Goal: Use online tool/utility: Utilize a website feature to perform a specific function

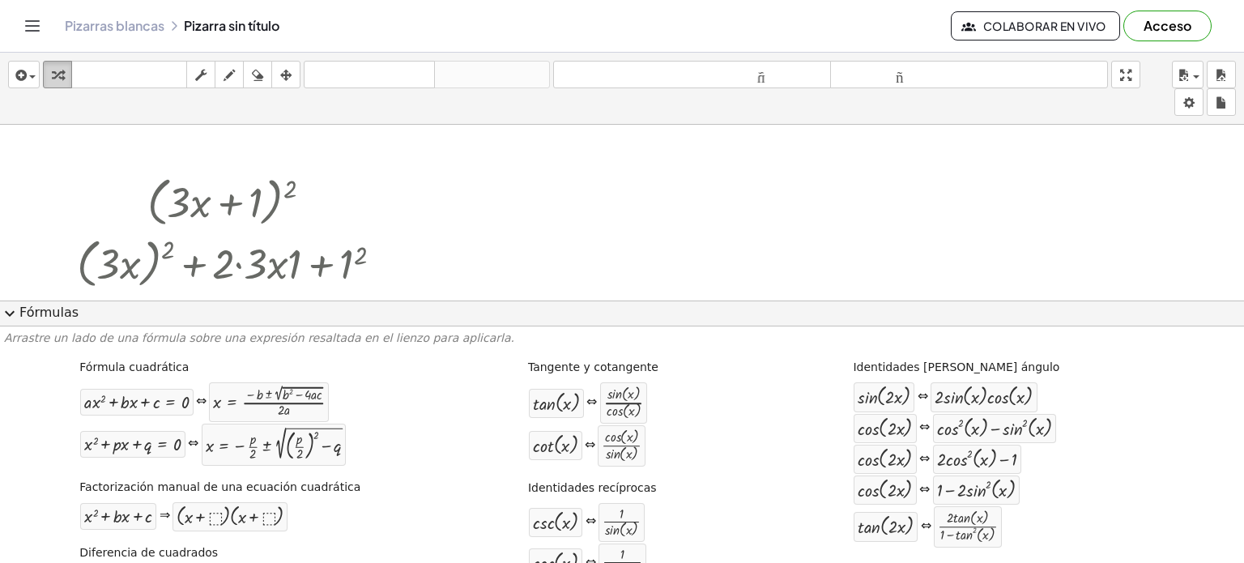
scroll to position [249, 0]
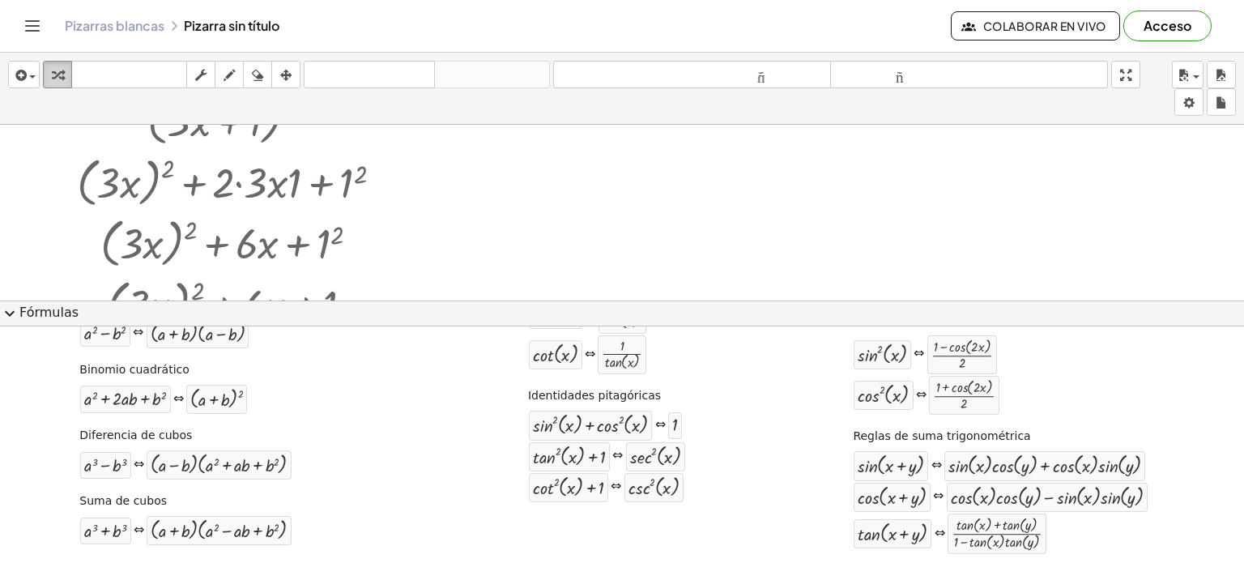
click at [57, 73] on icon "button" at bounding box center [57, 75] width 11 height 19
click at [31, 79] on div "button" at bounding box center [23, 74] width 23 height 19
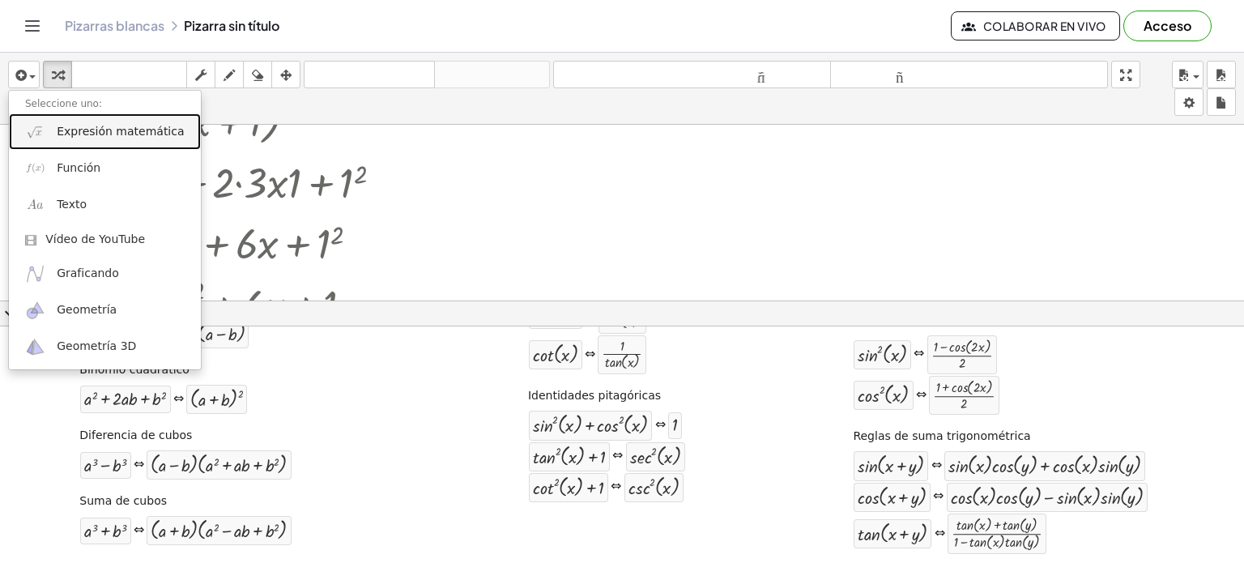
click at [57, 133] on font "Expresión matemática" at bounding box center [120, 131] width 127 height 13
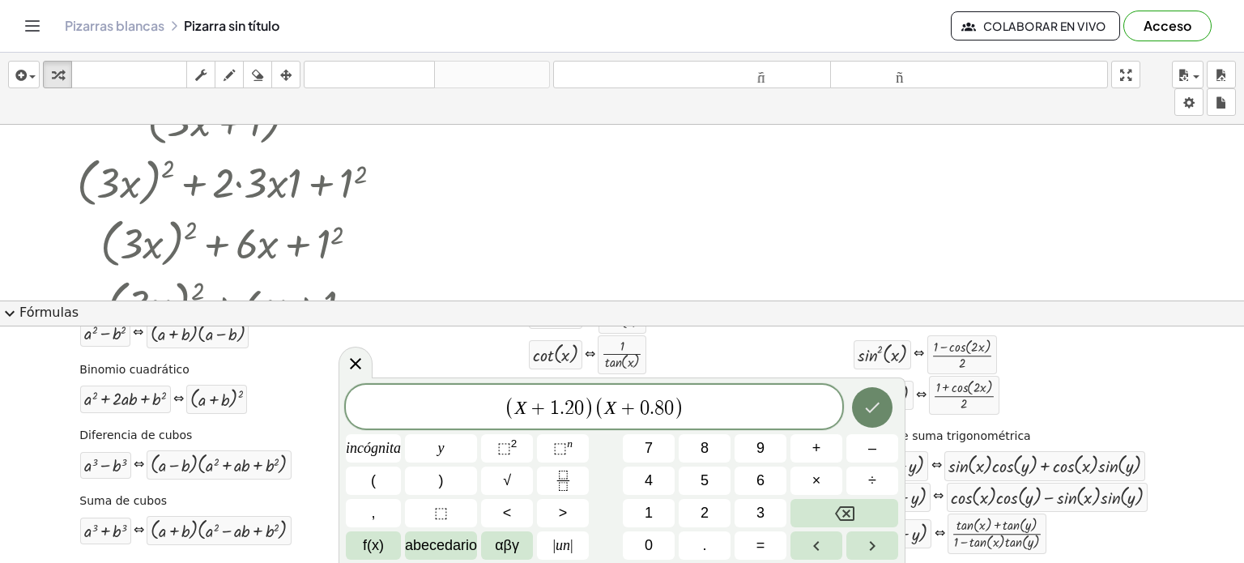
click at [861, 414] on button "Hecho" at bounding box center [872, 407] width 40 height 40
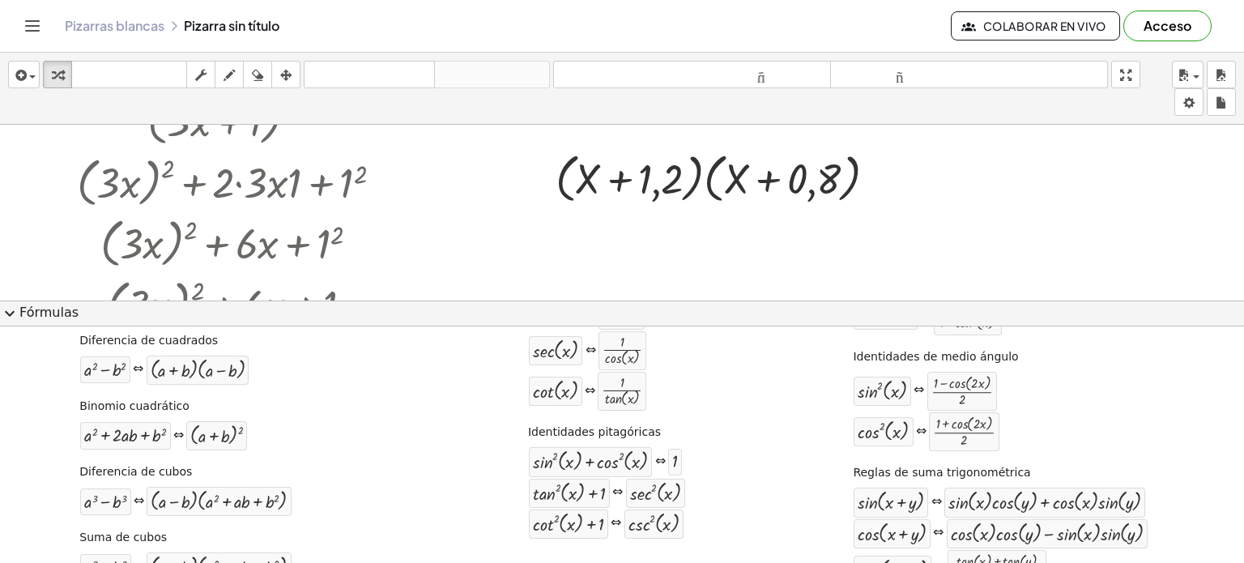
scroll to position [162, 0]
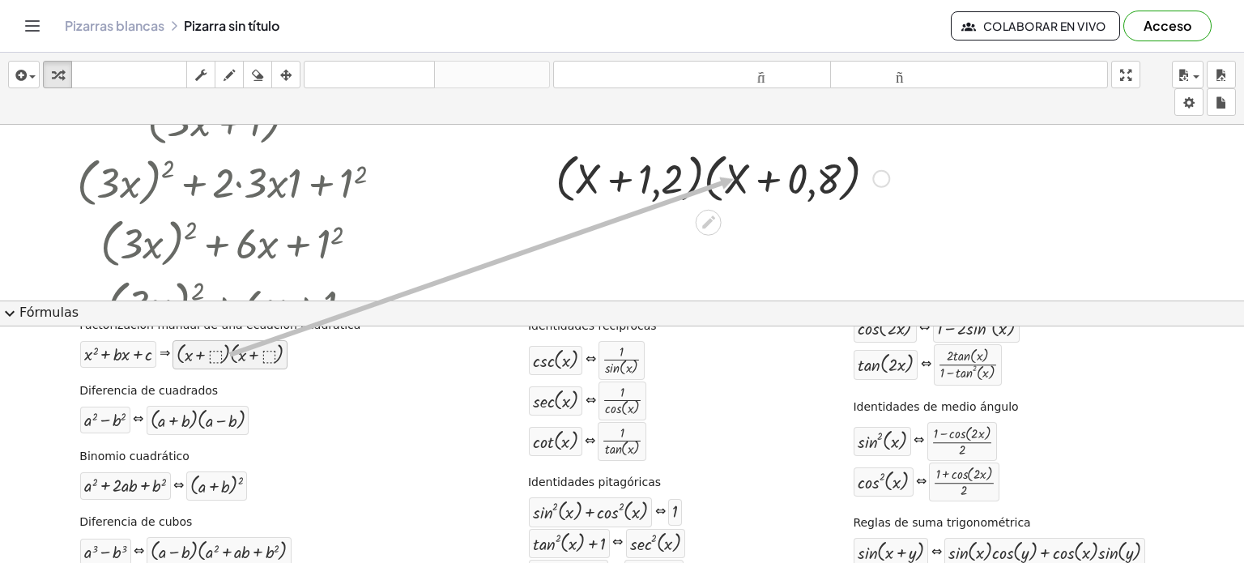
drag, startPoint x: 217, startPoint y: 358, endPoint x: 733, endPoint y: 178, distance: 546.2
click at [733, 178] on div "insertar Seleccione uno: Expresión matemática Función Texto Vídeo de YouTube Gr…" at bounding box center [622, 308] width 1244 height 510
drag, startPoint x: 212, startPoint y: 356, endPoint x: 703, endPoint y: 210, distance: 512.1
click at [703, 221] on icon at bounding box center [708, 222] width 17 height 17
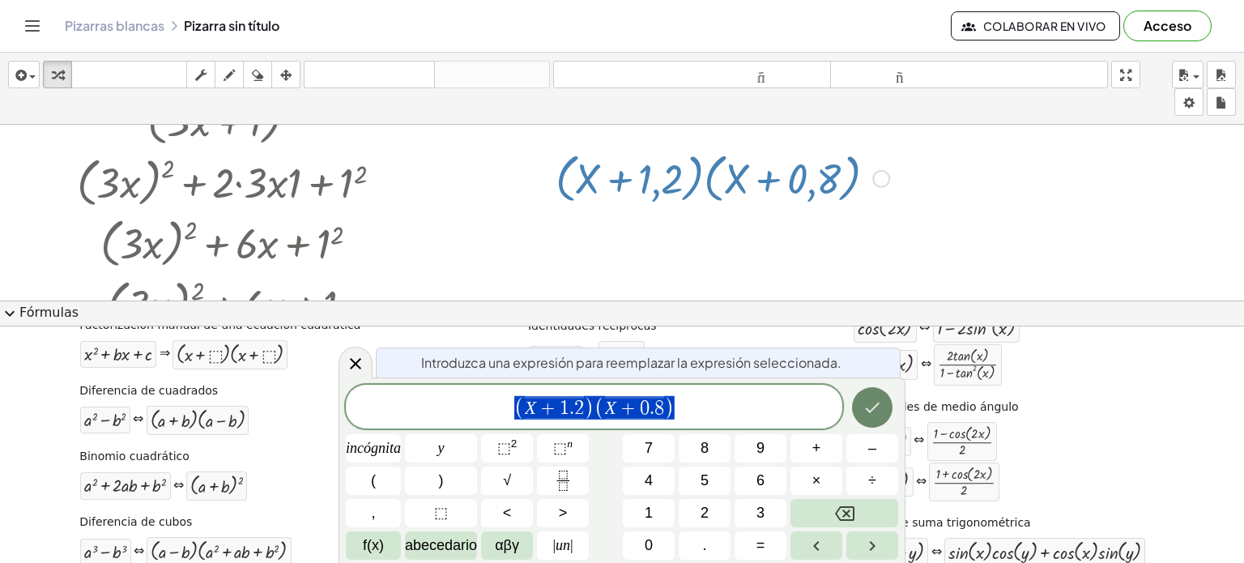
click at [865, 398] on icon "Hecho" at bounding box center [871, 407] width 19 height 19
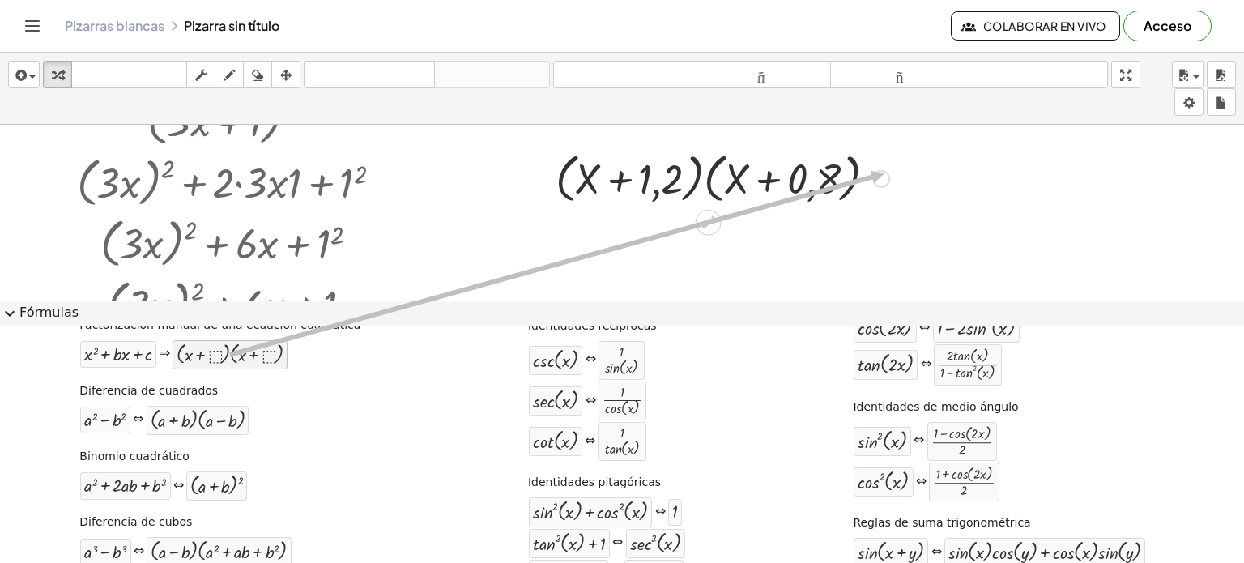
drag, startPoint x: 276, startPoint y: 365, endPoint x: 884, endPoint y: 172, distance: 637.9
click at [884, 172] on div "insertar Seleccione uno: Expresión matemática Función Texto Vídeo de YouTube Gr…" at bounding box center [622, 308] width 1244 height 510
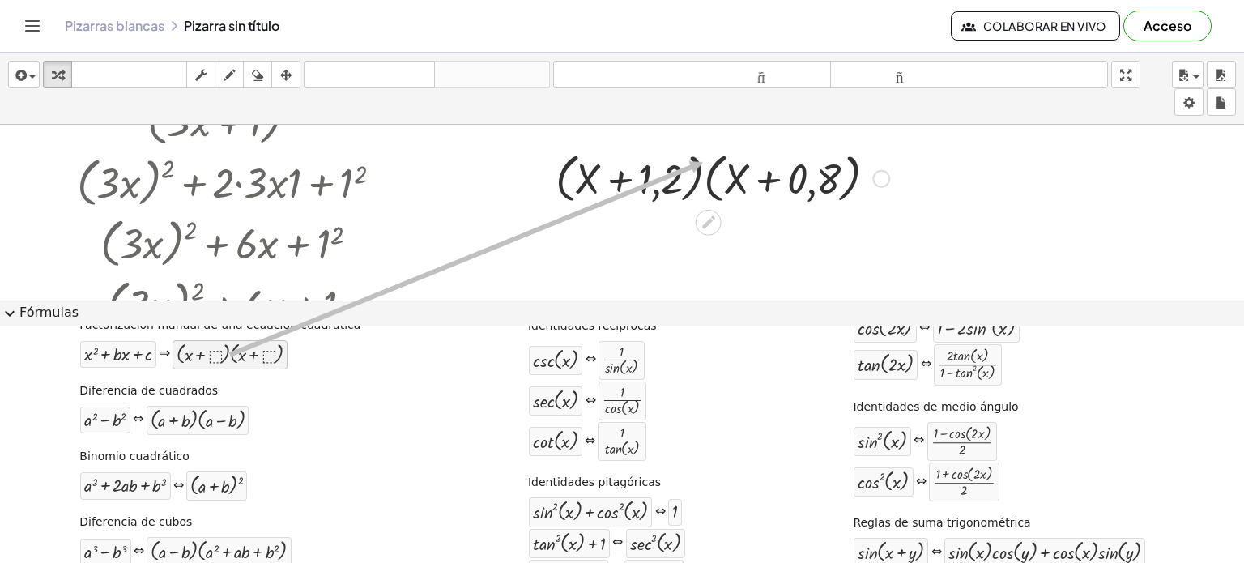
drag, startPoint x: 309, startPoint y: 336, endPoint x: 703, endPoint y: 161, distance: 430.6
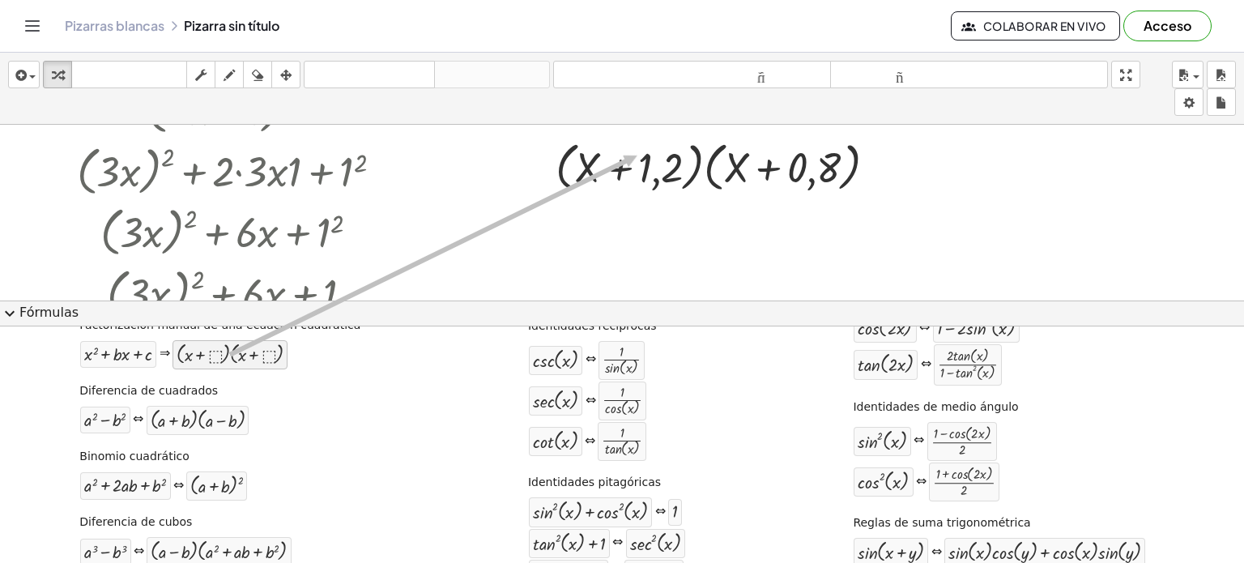
scroll to position [81, 0]
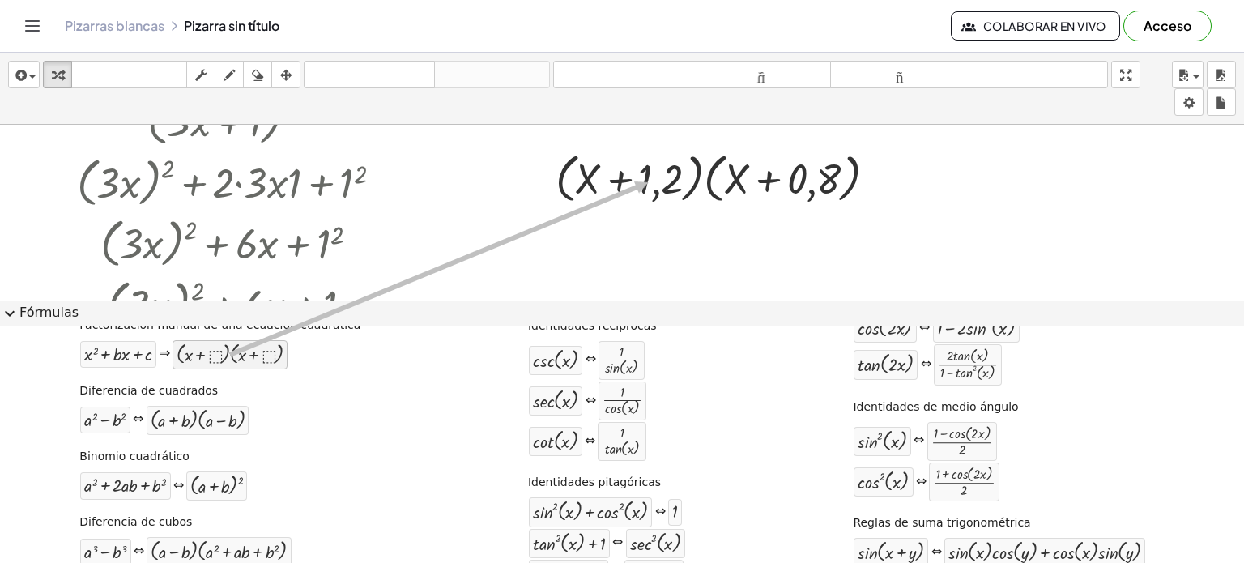
drag, startPoint x: 223, startPoint y: 361, endPoint x: 648, endPoint y: 181, distance: 461.6
click at [648, 181] on div "insertar Seleccione uno: Expresión matemática Función Texto Vídeo de YouTube Gr…" at bounding box center [622, 308] width 1244 height 510
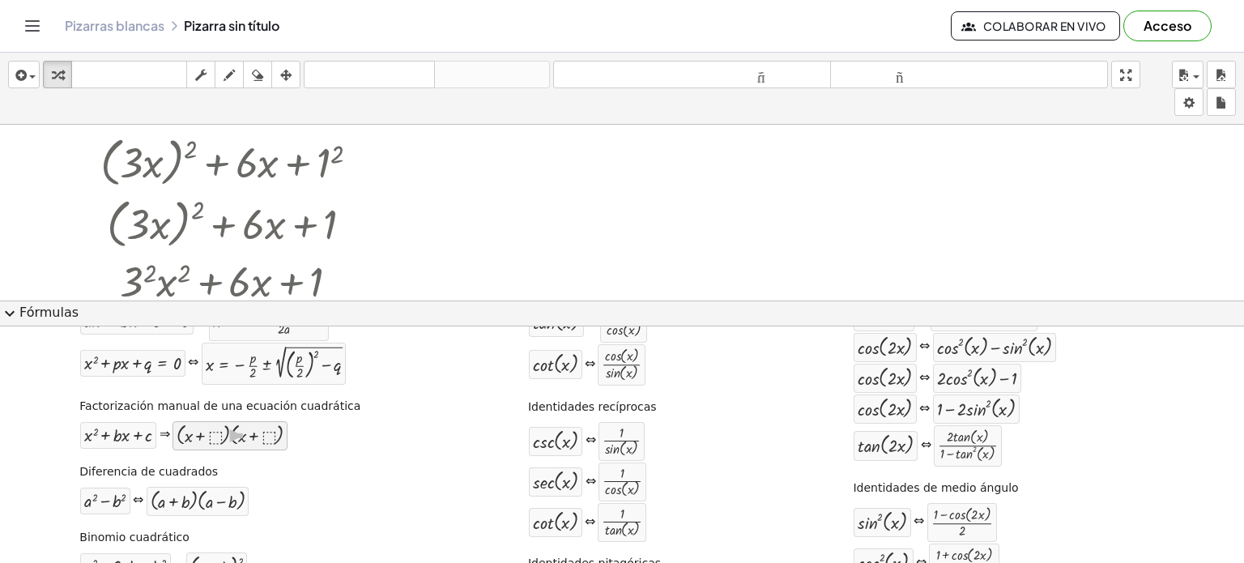
click at [195, 432] on div at bounding box center [230, 435] width 107 height 21
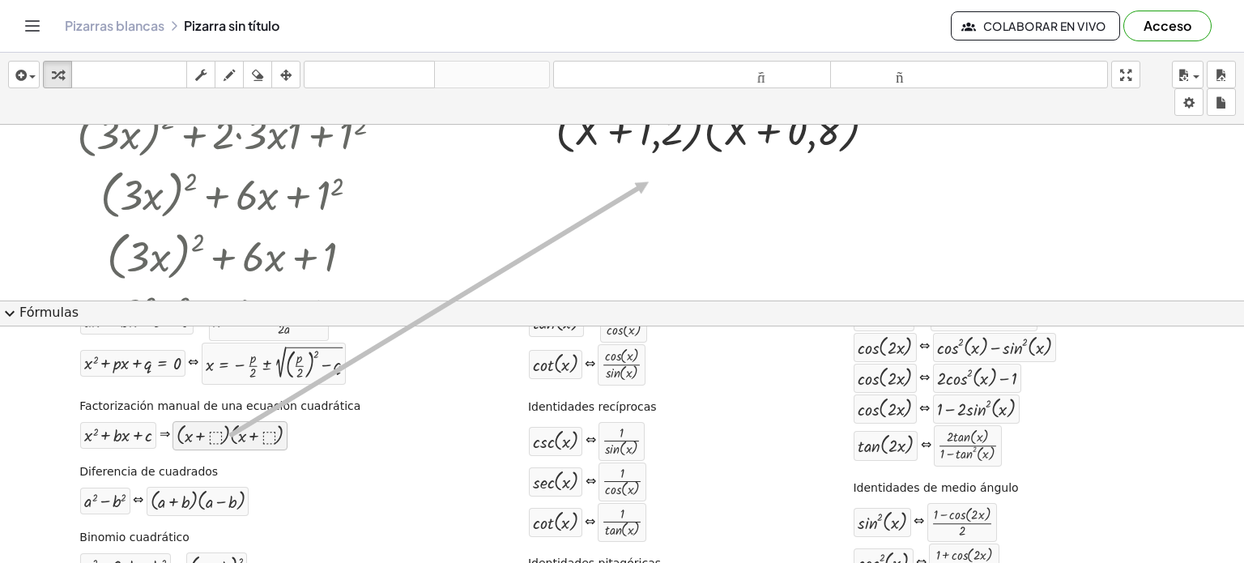
scroll to position [0, 0]
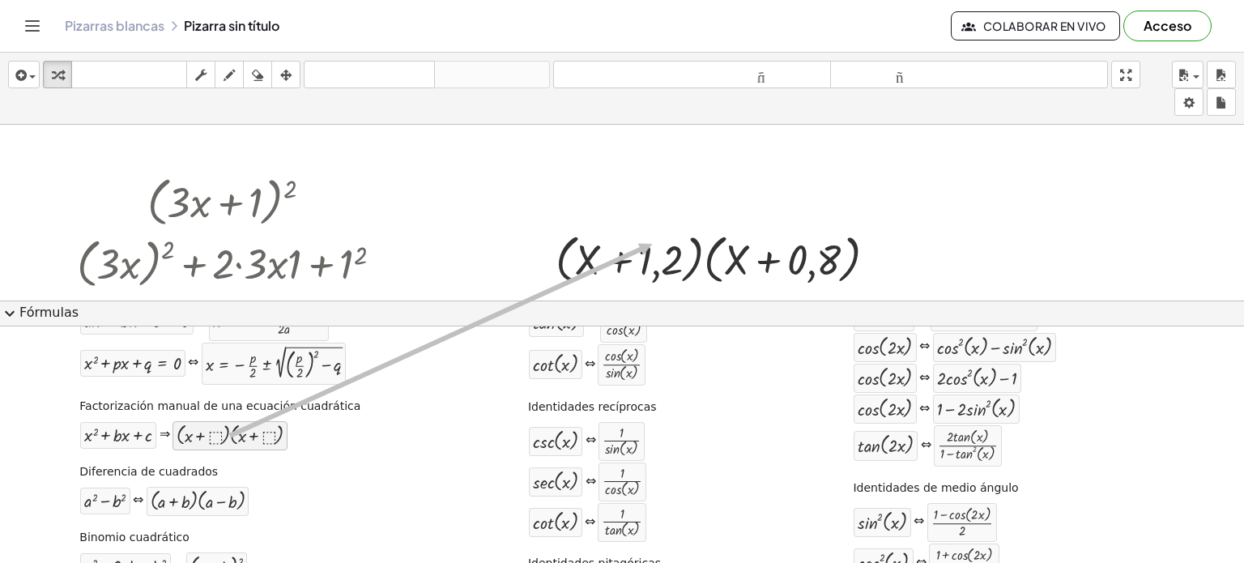
drag, startPoint x: 198, startPoint y: 432, endPoint x: 652, endPoint y: 243, distance: 491.4
click at [652, 243] on div "insertar Seleccione uno: Expresión matemática Función Texto Vídeo de YouTube Gr…" at bounding box center [622, 308] width 1244 height 510
click at [255, 216] on div at bounding box center [236, 201] width 334 height 62
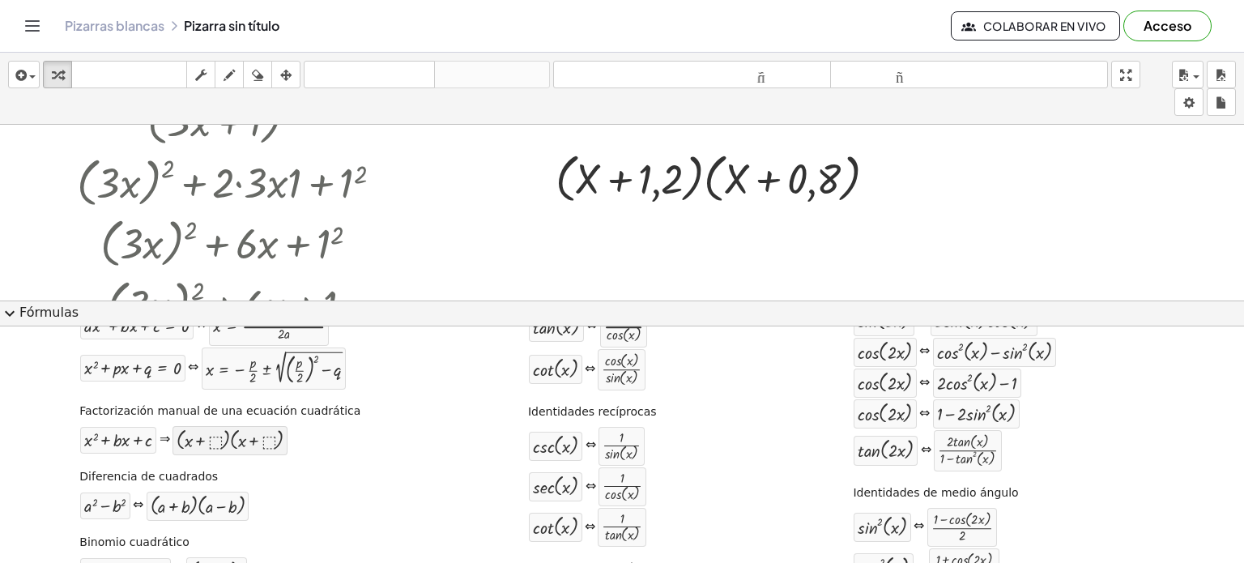
scroll to position [81, 0]
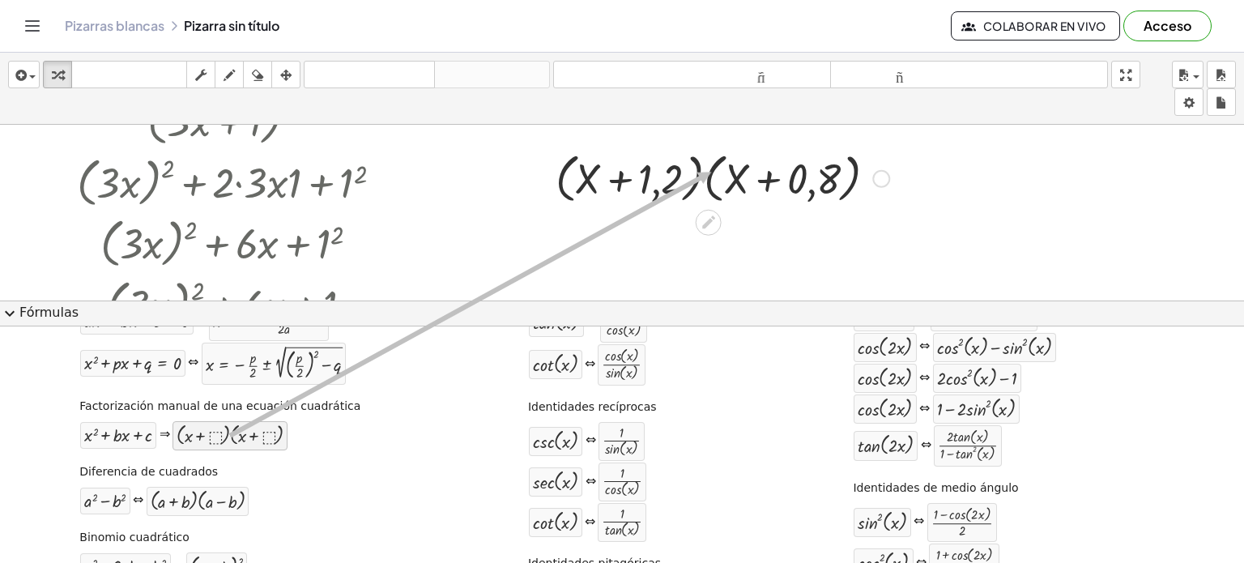
drag, startPoint x: 260, startPoint y: 437, endPoint x: 711, endPoint y: 171, distance: 523.8
click at [711, 171] on div "insertar Seleccione uno: Expresión matemática Función Texto Vídeo de YouTube Gr…" at bounding box center [622, 308] width 1244 height 510
click at [704, 216] on icon at bounding box center [708, 222] width 17 height 17
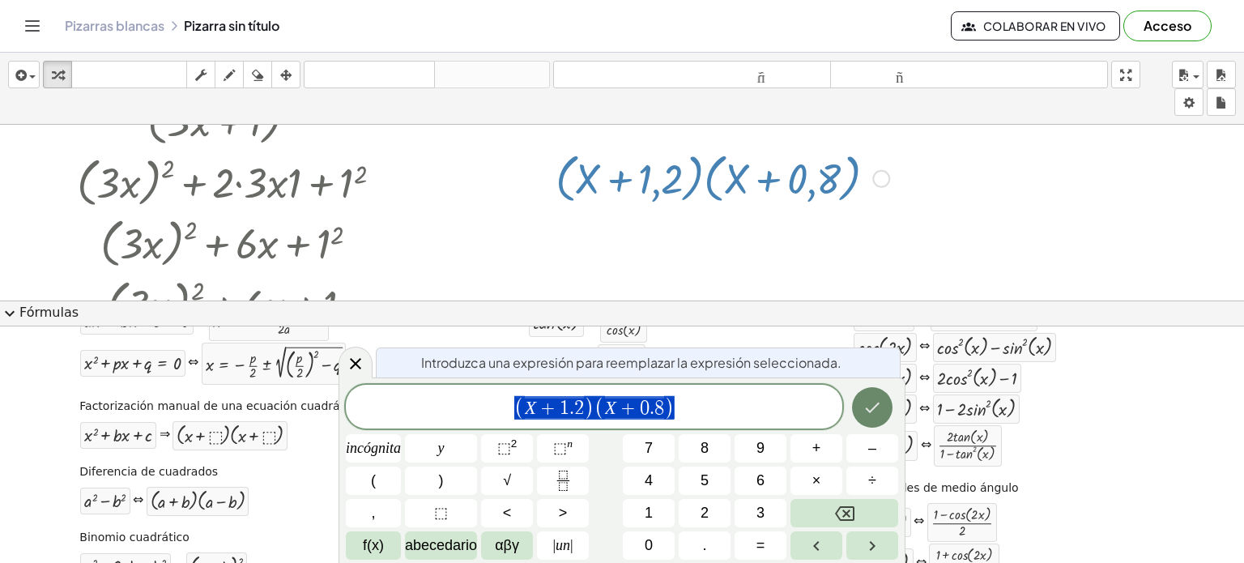
click at [863, 409] on icon "Hecho" at bounding box center [871, 407] width 19 height 19
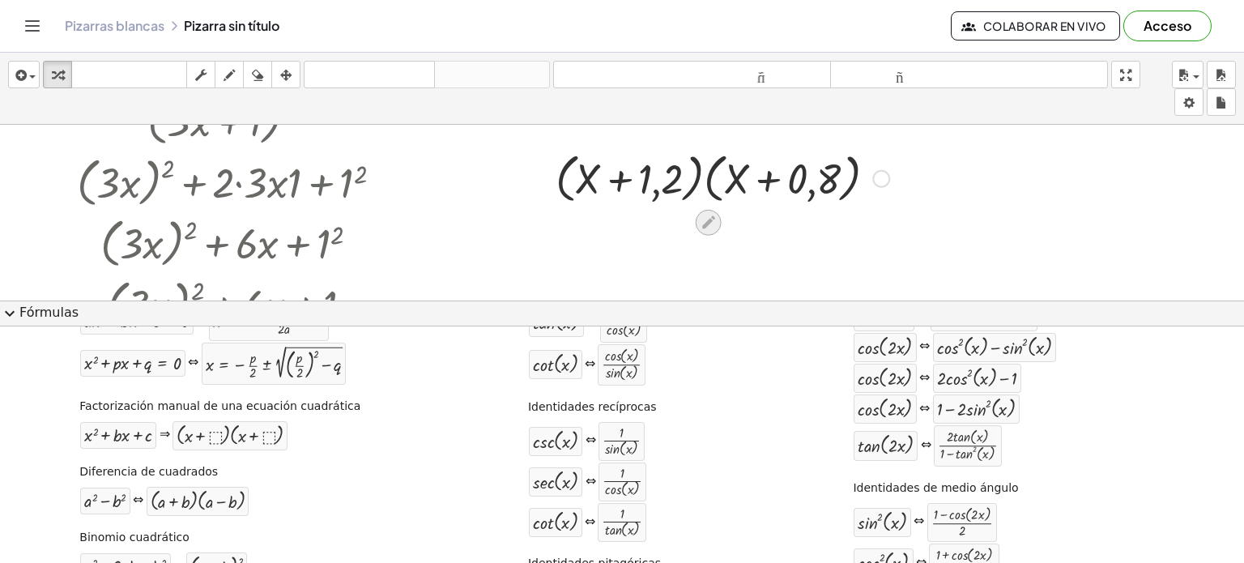
click at [706, 209] on div at bounding box center [709, 222] width 26 height 26
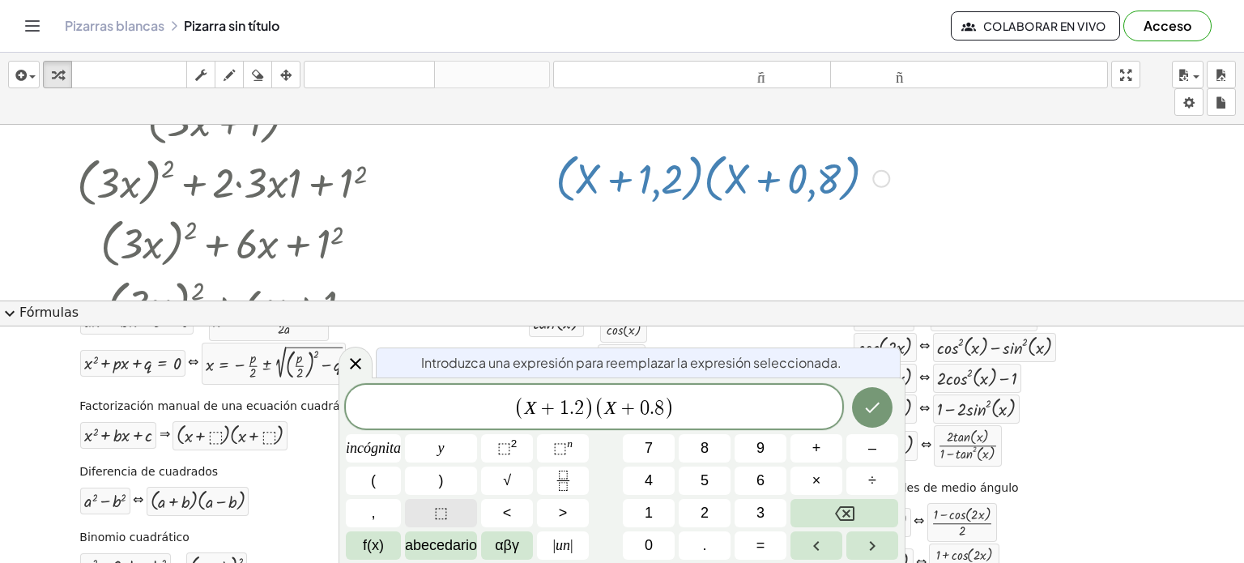
click at [466, 511] on button "⬚" at bounding box center [441, 513] width 72 height 28
click at [577, 404] on span "⬚" at bounding box center [583, 407] width 15 height 19
click at [662, 412] on span ")" at bounding box center [664, 407] width 11 height 23
click at [441, 503] on span "⬚" at bounding box center [441, 513] width 14 height 22
click at [865, 398] on icon "Hecho" at bounding box center [871, 407] width 19 height 19
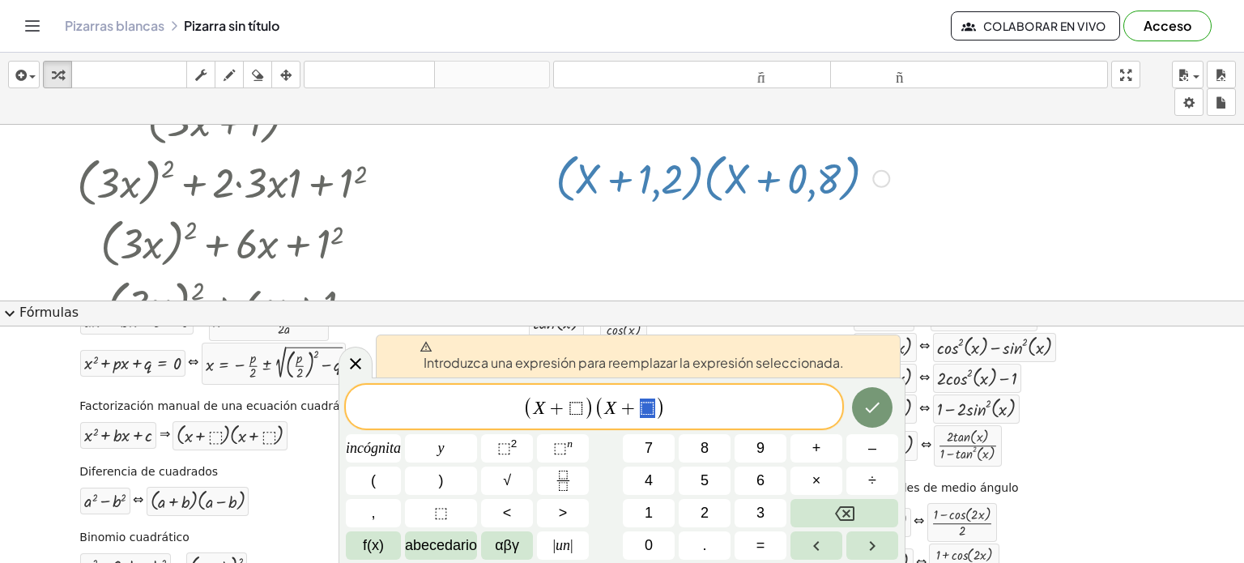
drag, startPoint x: 654, startPoint y: 405, endPoint x: 641, endPoint y: 406, distance: 13.1
click at [641, 406] on span "( X + ⬚ )" at bounding box center [629, 407] width 71 height 23
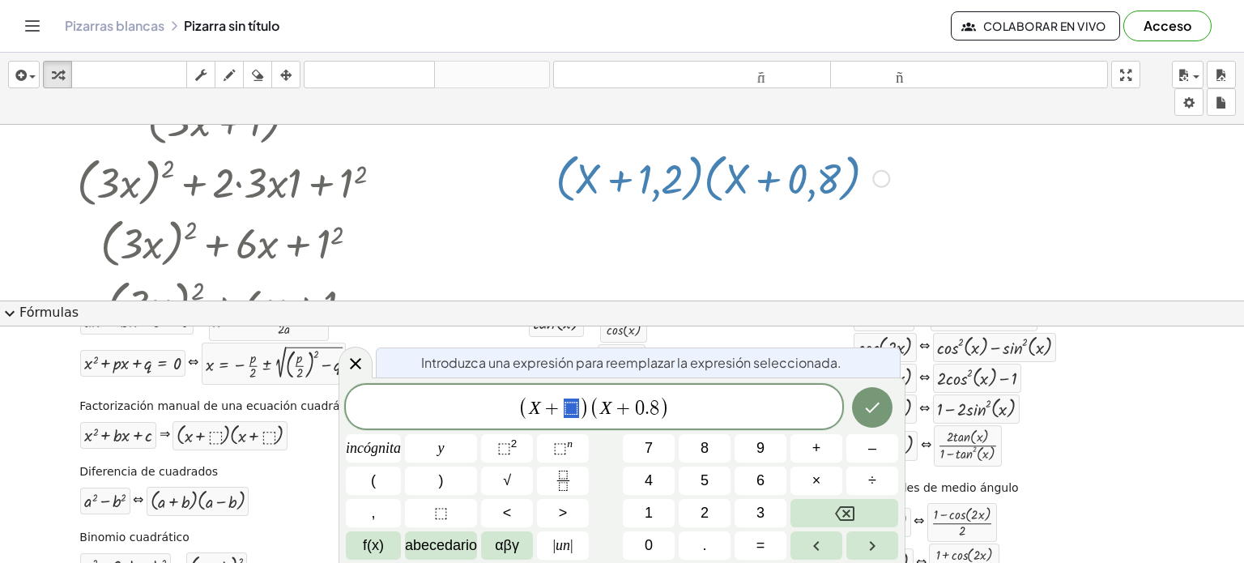
drag, startPoint x: 583, startPoint y: 407, endPoint x: 561, endPoint y: 408, distance: 21.9
click at [561, 408] on span "( X + ⬚ )" at bounding box center [553, 407] width 71 height 23
click at [855, 398] on button "Hecho" at bounding box center [872, 407] width 40 height 40
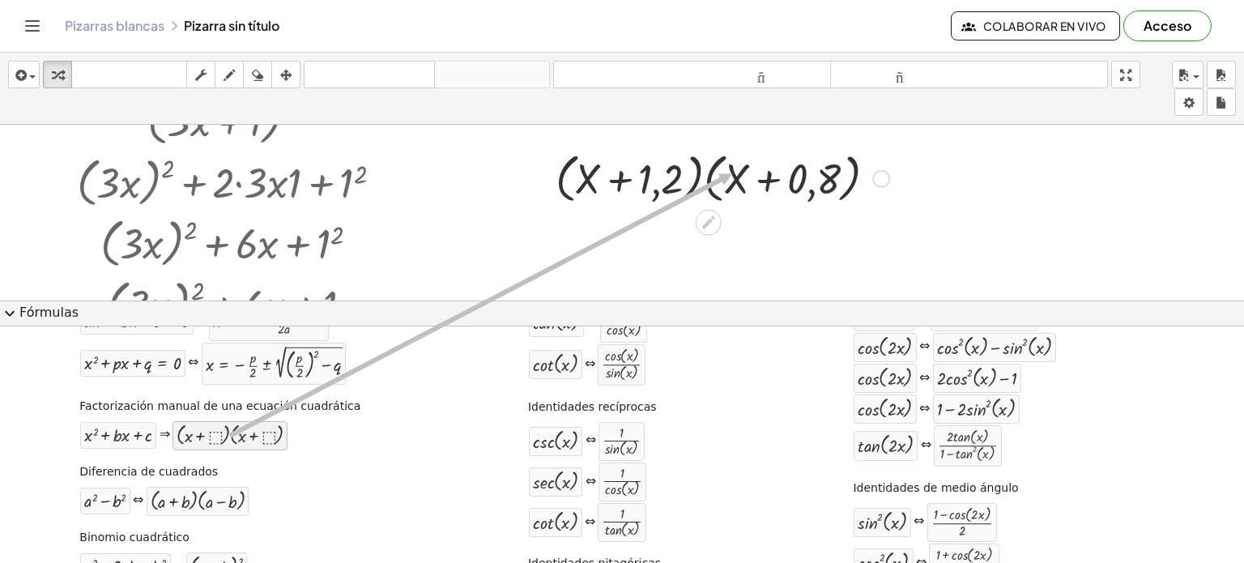
drag, startPoint x: 235, startPoint y: 428, endPoint x: 734, endPoint y: 171, distance: 561.0
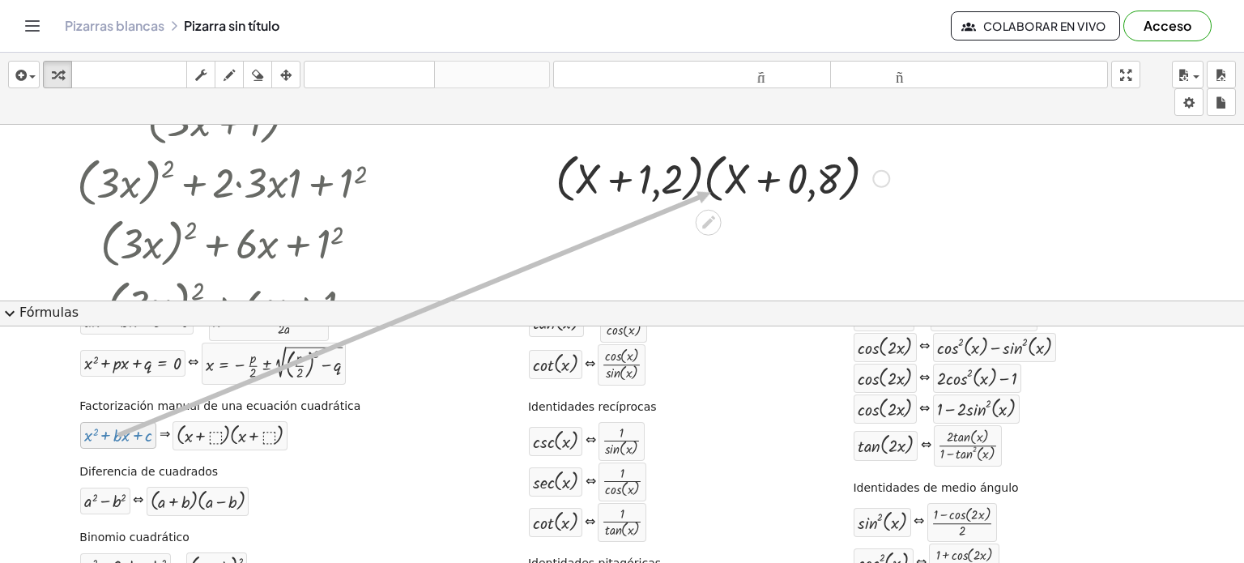
drag, startPoint x: 145, startPoint y: 440, endPoint x: 712, endPoint y: 190, distance: 619.3
click at [703, 219] on icon at bounding box center [708, 222] width 17 height 17
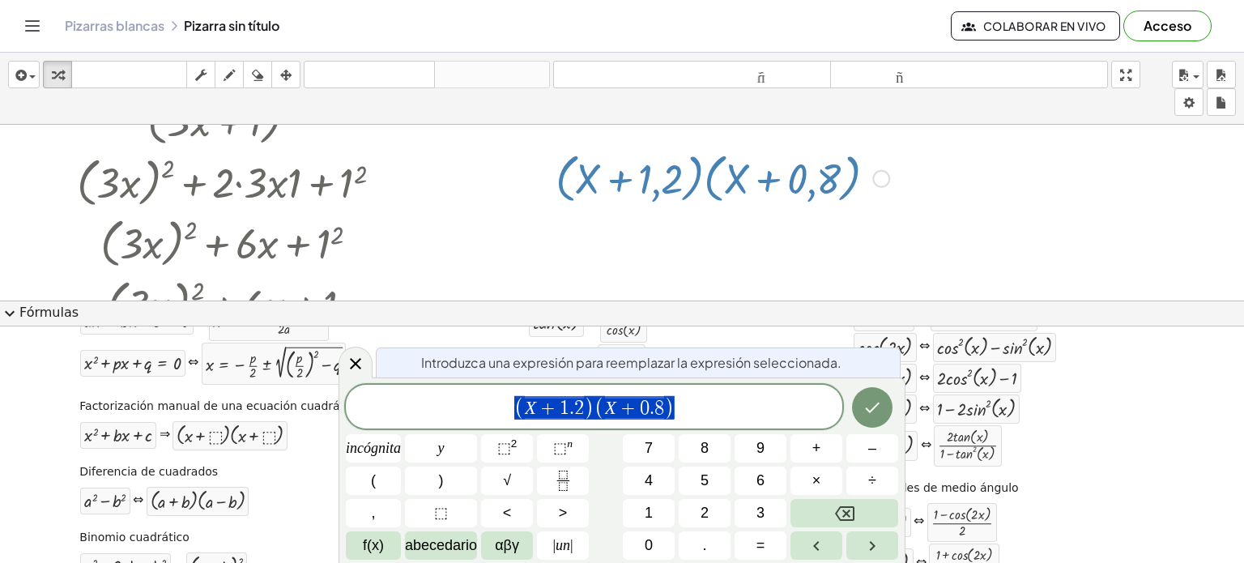
click at [323, 222] on div at bounding box center [236, 242] width 348 height 62
click at [879, 421] on button "Hecho" at bounding box center [872, 407] width 40 height 40
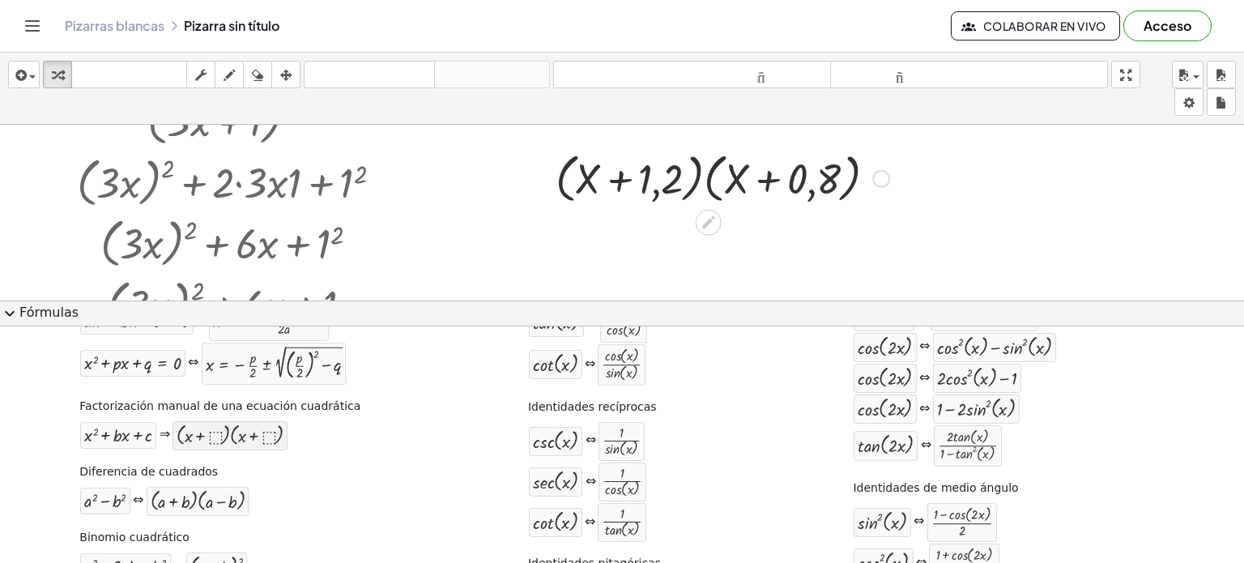
click at [272, 436] on div at bounding box center [230, 435] width 107 height 21
drag, startPoint x: 272, startPoint y: 436, endPoint x: 723, endPoint y: 188, distance: 515.0
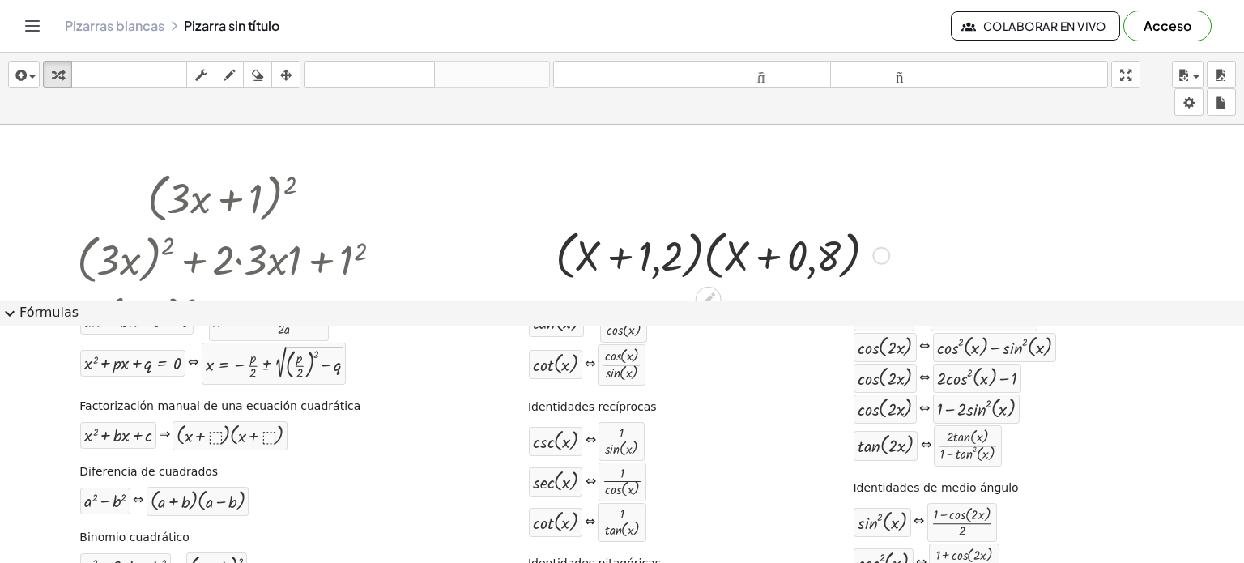
scroll to position [0, 0]
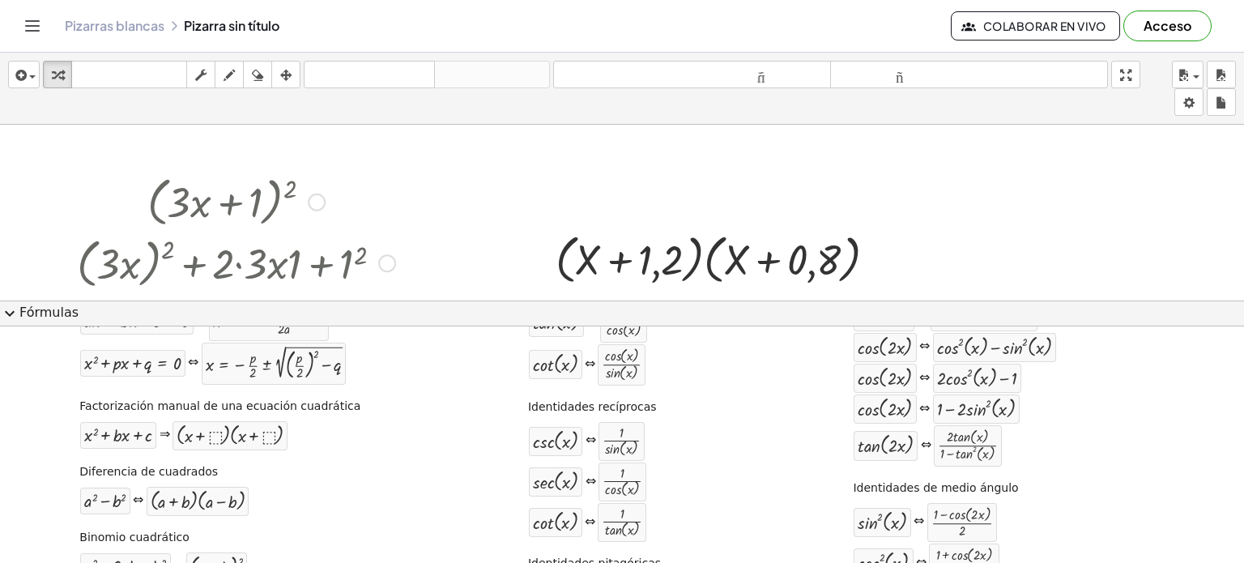
click at [232, 223] on div at bounding box center [236, 201] width 334 height 62
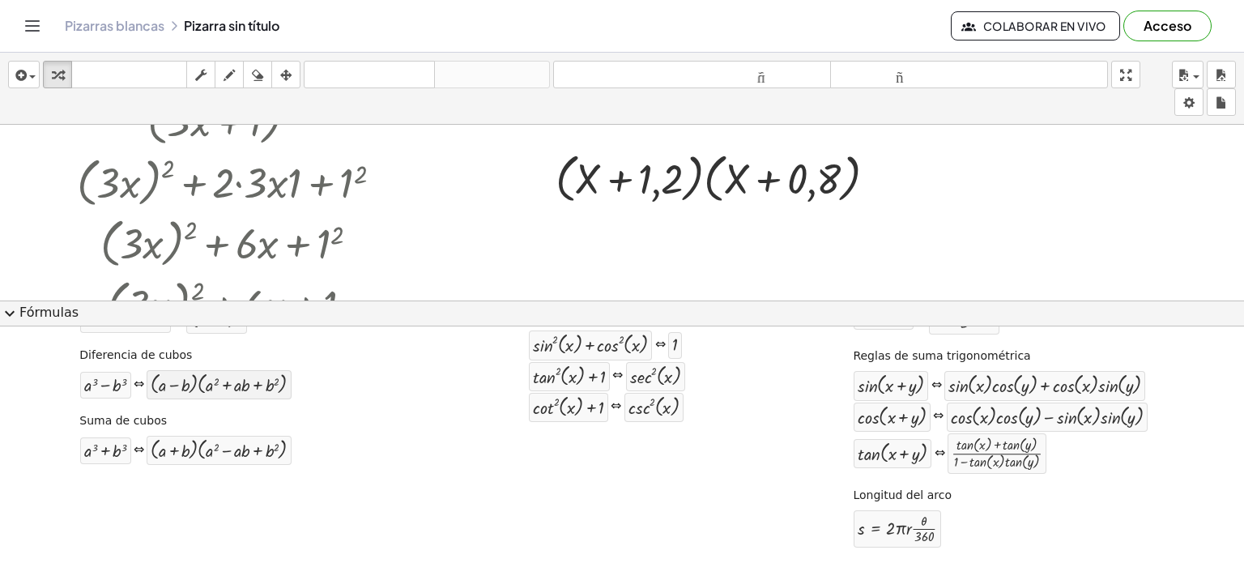
scroll to position [330, 0]
drag, startPoint x: 209, startPoint y: 390, endPoint x: 372, endPoint y: 372, distance: 164.6
click at [452, 324] on div "expand_more Fórmulas Arrastre un lado de una fórmula sobre una expresión resalt…" at bounding box center [622, 431] width 1244 height 263
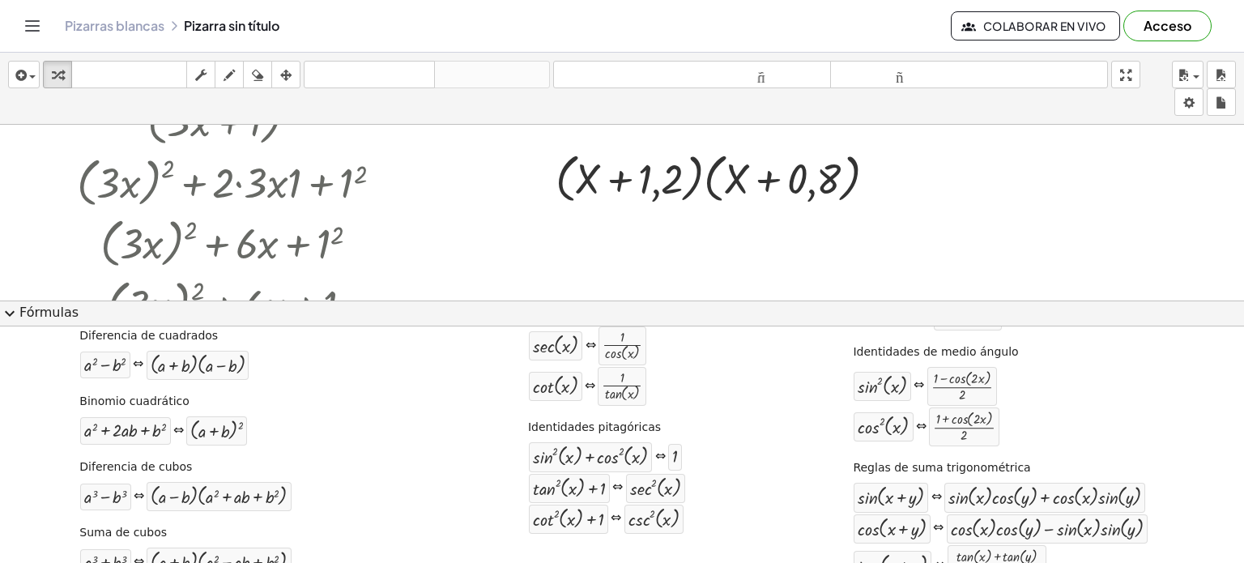
scroll to position [168, 0]
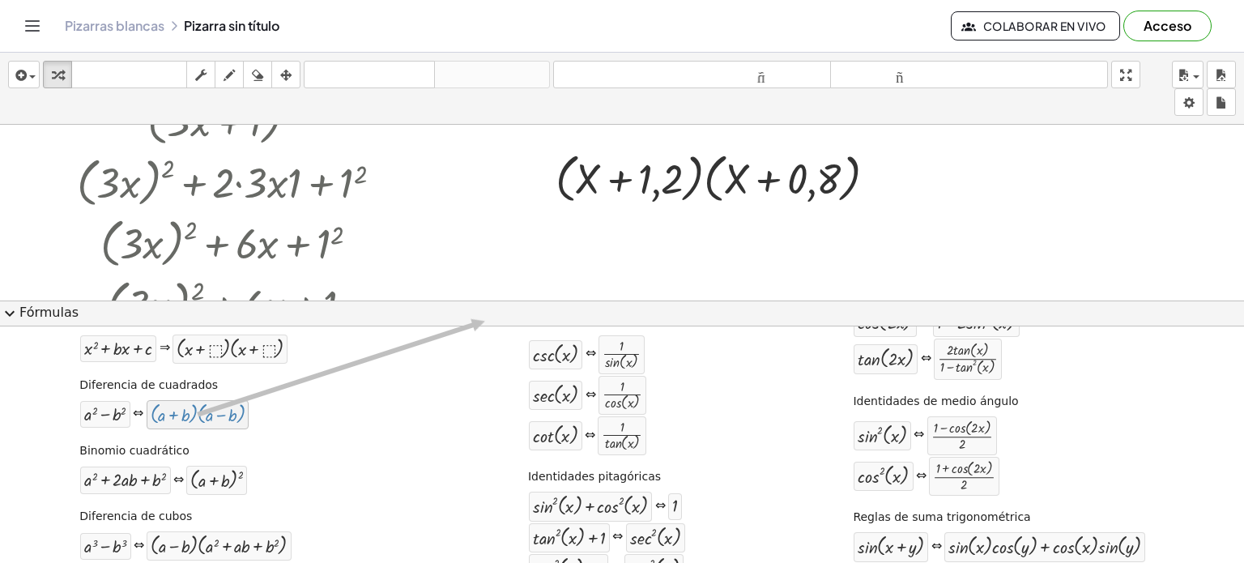
drag, startPoint x: 224, startPoint y: 423, endPoint x: 472, endPoint y: 333, distance: 263.9
click at [479, 328] on div "Fórmula cuadrática + · a · x 2 + · b · x + c = 0 ⇔ x = · ( − b ± 2 √ ( + b 2 − …" at bounding box center [622, 453] width 1236 height 534
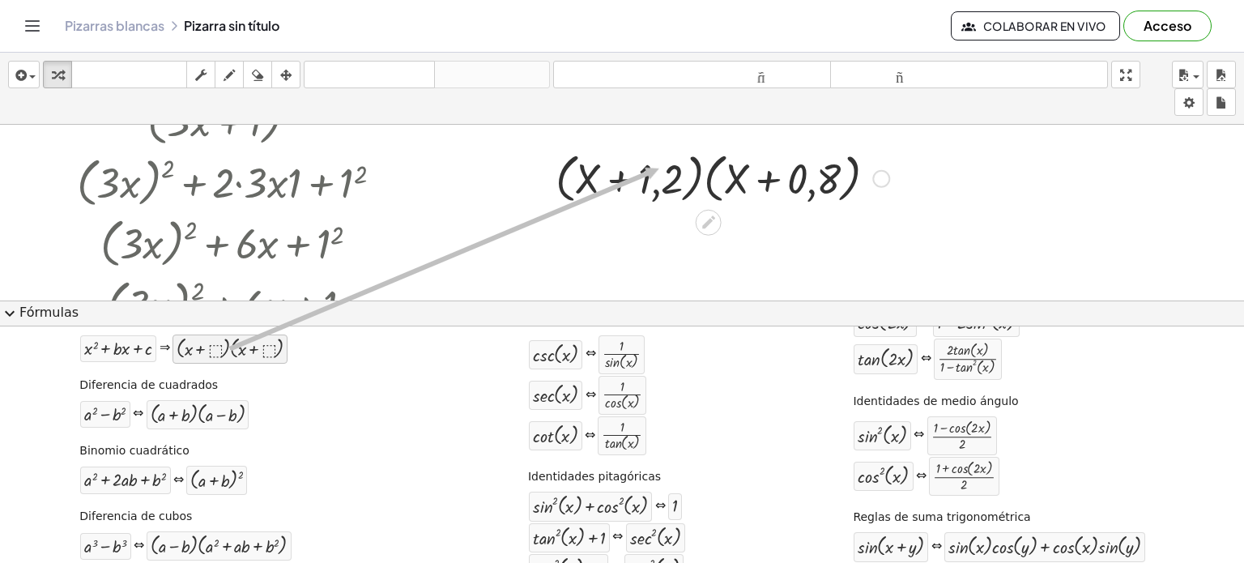
drag, startPoint x: 252, startPoint y: 357, endPoint x: 658, endPoint y: 168, distance: 448.5
click at [658, 168] on div "insertar Seleccione uno: Expresión matemática Función Texto Vídeo de YouTube Gr…" at bounding box center [622, 308] width 1244 height 510
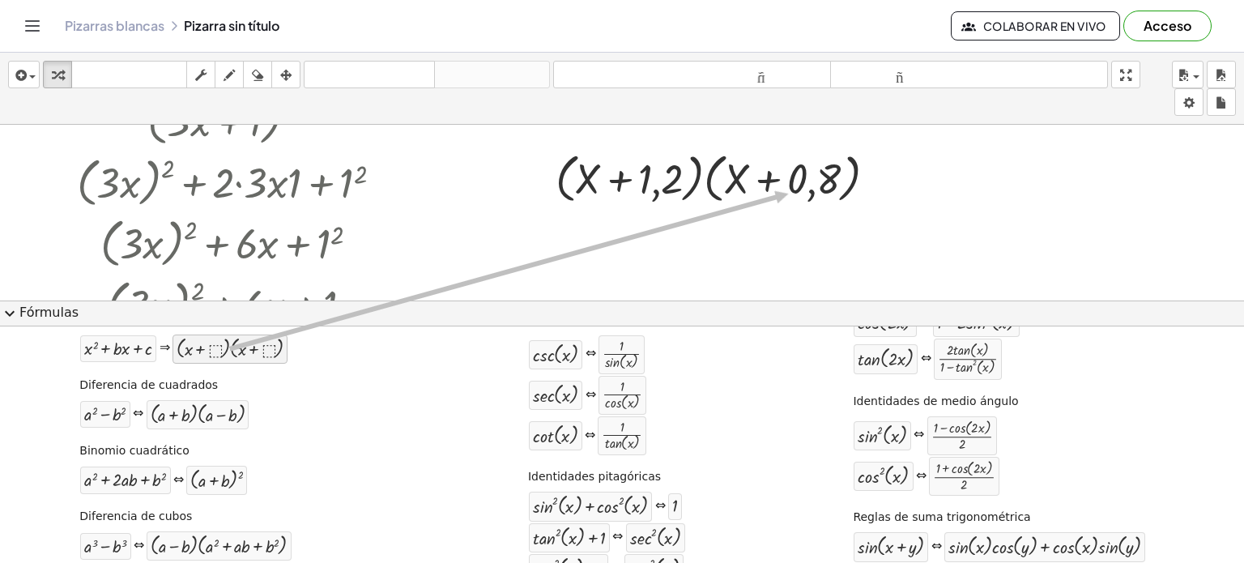
drag, startPoint x: 272, startPoint y: 351, endPoint x: 788, endPoint y: 193, distance: 539.7
click at [788, 193] on div "insertar Seleccione uno: Expresión matemática Función Texto Vídeo de YouTube Gr…" at bounding box center [622, 308] width 1244 height 510
drag, startPoint x: 240, startPoint y: 350, endPoint x: 712, endPoint y: 219, distance: 489.0
drag, startPoint x: 228, startPoint y: 353, endPoint x: 887, endPoint y: 174, distance: 683.0
click at [878, 177] on div at bounding box center [881, 179] width 18 height 18
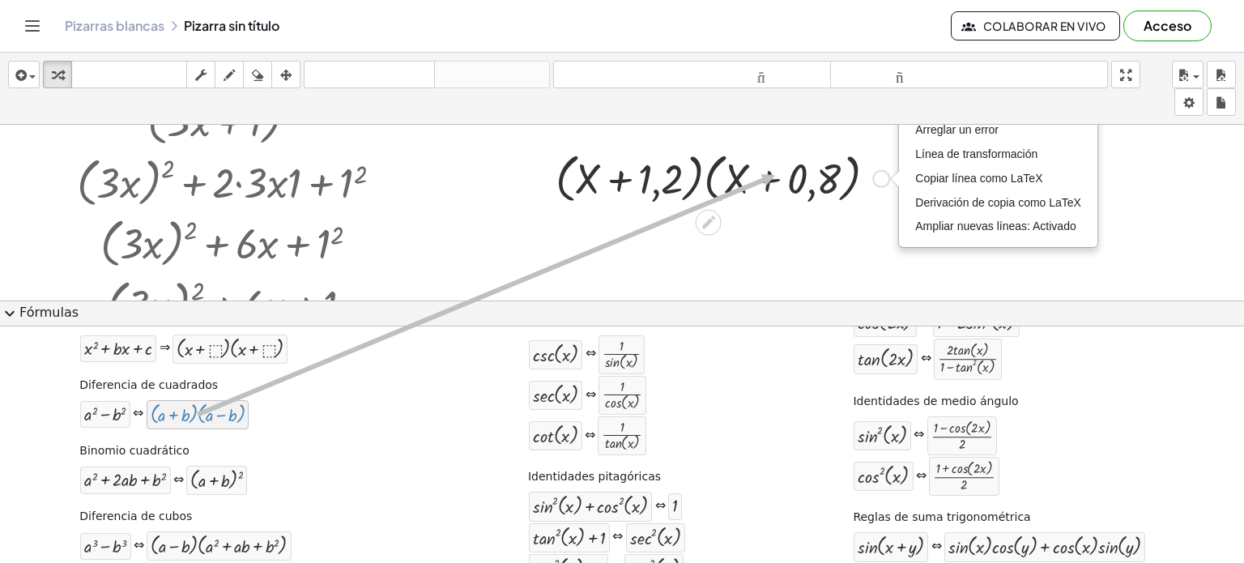
drag, startPoint x: 178, startPoint y: 411, endPoint x: 777, endPoint y: 174, distance: 643.4
click at [777, 174] on div "insertar Seleccione uno: Expresión matemática Función Texto Vídeo de YouTube Gr…" at bounding box center [622, 308] width 1244 height 510
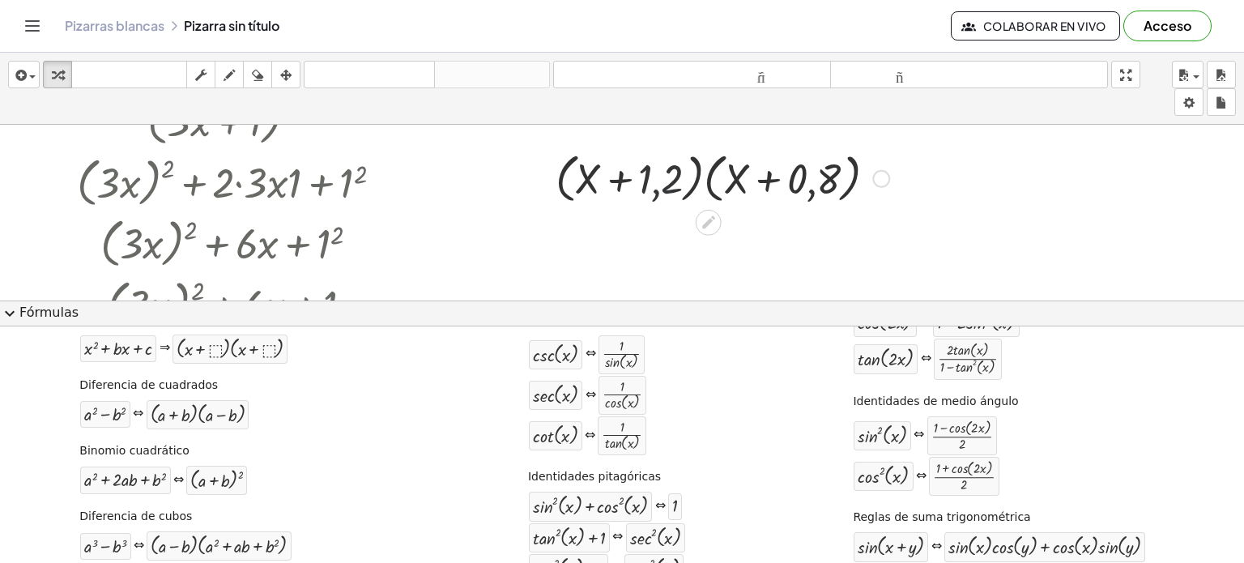
click at [658, 177] on div at bounding box center [722, 178] width 350 height 62
click at [700, 229] on div at bounding box center [709, 222] width 26 height 26
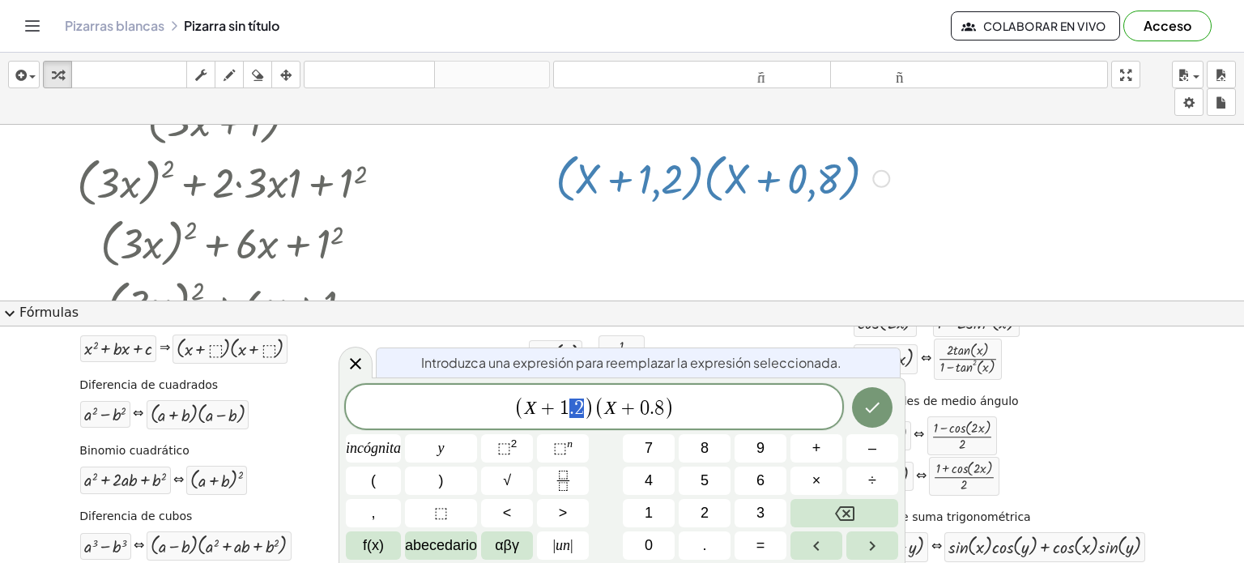
drag, startPoint x: 586, startPoint y: 411, endPoint x: 568, endPoint y: 409, distance: 18.7
click at [568, 409] on span "( X + 1 . 2 )" at bounding box center [554, 407] width 80 height 23
click at [645, 407] on span "X + 0 . 8" at bounding box center [626, 407] width 59 height 19
click at [868, 411] on icon "Hecho" at bounding box center [872, 407] width 15 height 11
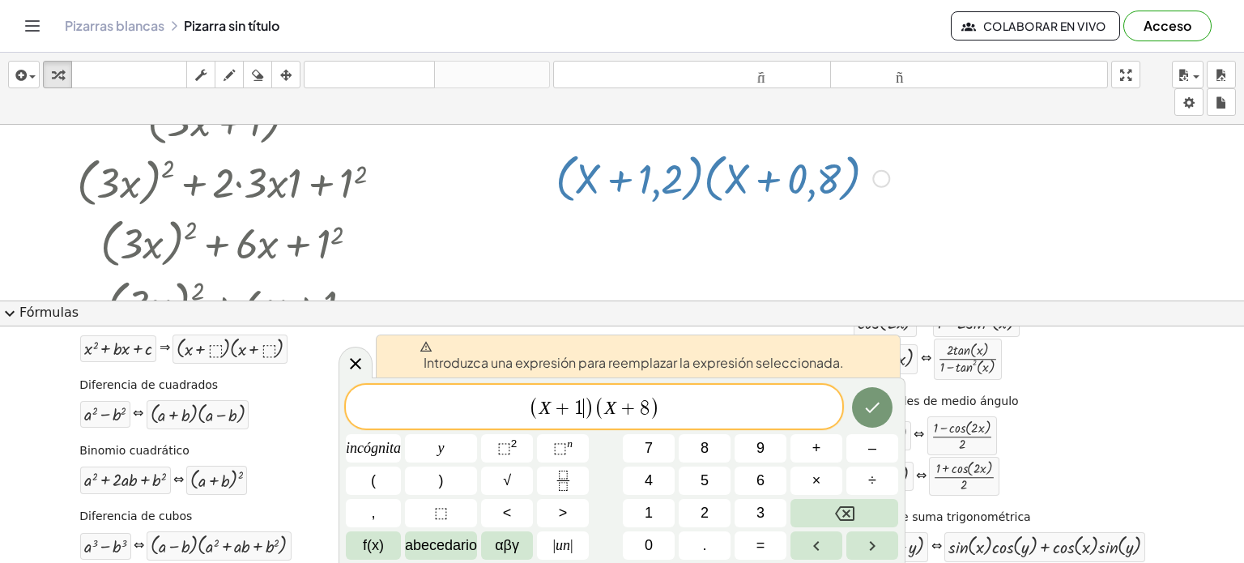
click at [582, 401] on span "X + 1 ​" at bounding box center [560, 407] width 45 height 19
click at [883, 417] on button "Hecho" at bounding box center [872, 407] width 40 height 40
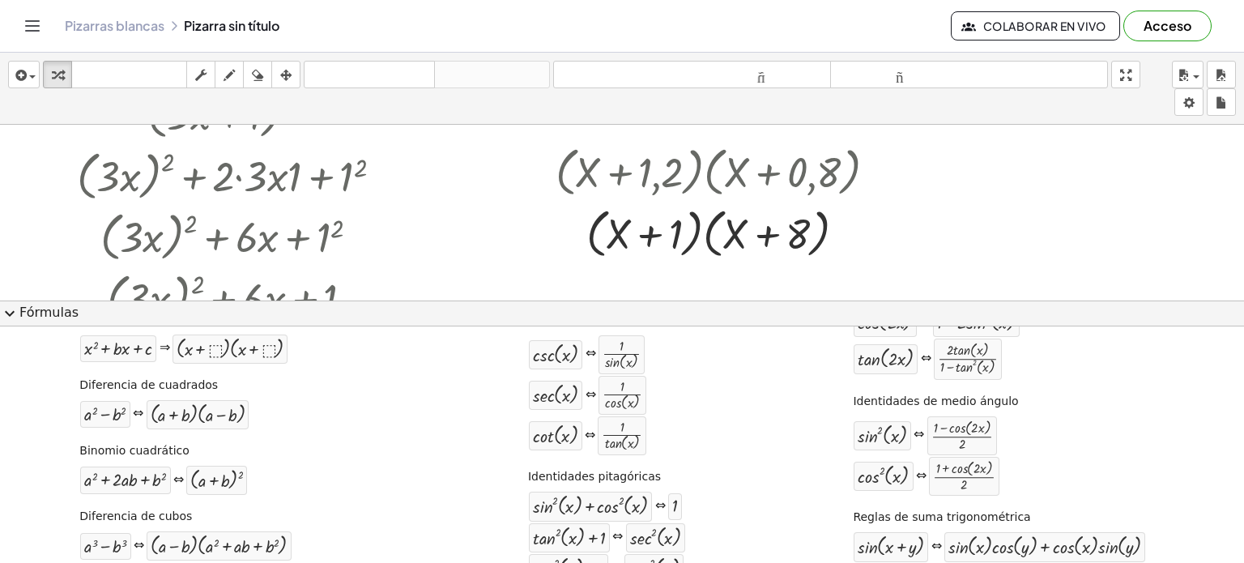
scroll to position [81, 0]
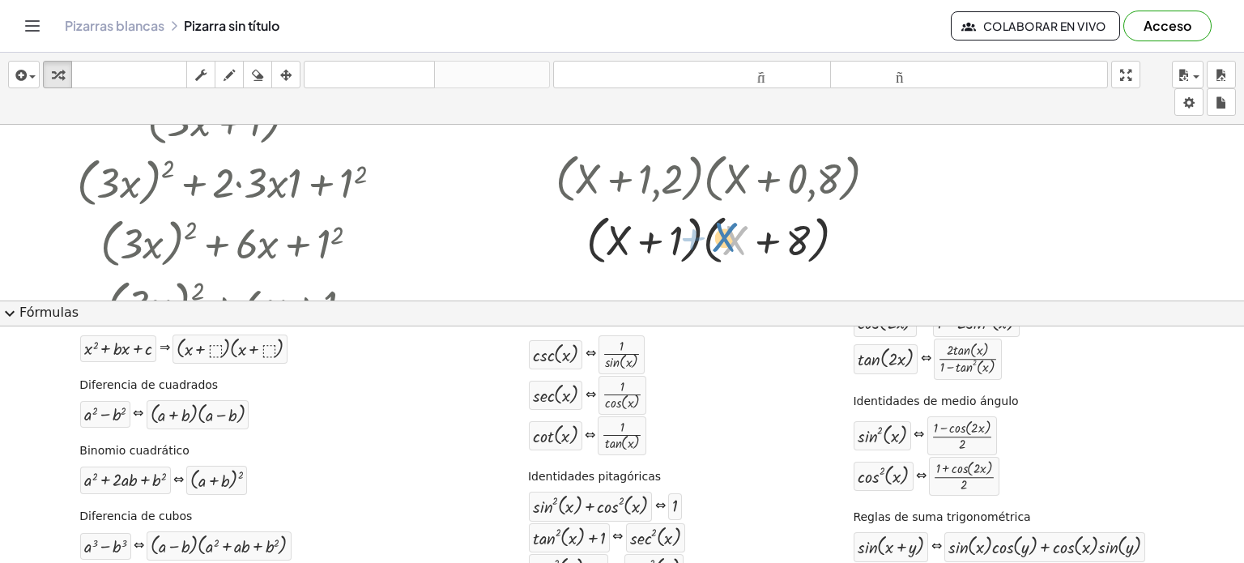
drag, startPoint x: 734, startPoint y: 242, endPoint x: 725, endPoint y: 238, distance: 9.8
click at [725, 238] on div at bounding box center [722, 238] width 350 height 62
drag, startPoint x: 847, startPoint y: 239, endPoint x: 949, endPoint y: 241, distance: 102.1
click at [949, 241] on div "( + · 3 · x + 1 ) 2 + ( · 3 · x ) 2 + · 2 · 3 · x · 1 + 1 2 + ( · 3 · x ) 2 + ·…" at bounding box center [622, 220] width 1244 height 353
drag, startPoint x: 929, startPoint y: 230, endPoint x: 1130, endPoint y: 217, distance: 202.0
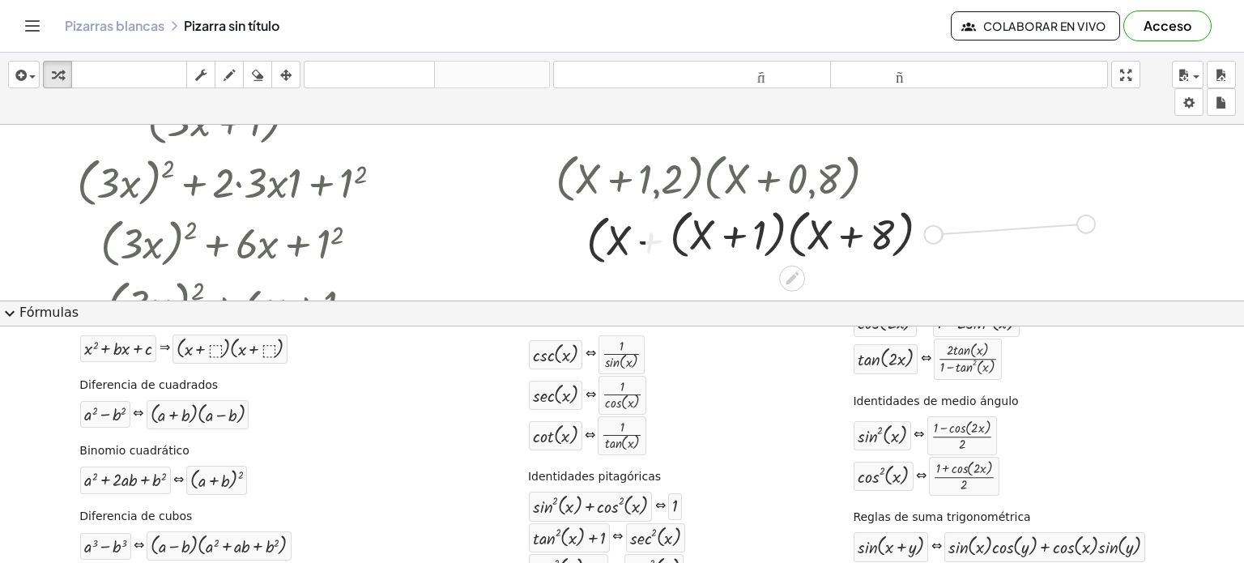
click at [1130, 217] on div "( + · 3 · x + 1 ) 2 + ( · 3 · x ) 2 + · 2 · 3 · x · 1 + 1 2 + ( · 3 · x ) 2 + ·…" at bounding box center [622, 220] width 1244 height 353
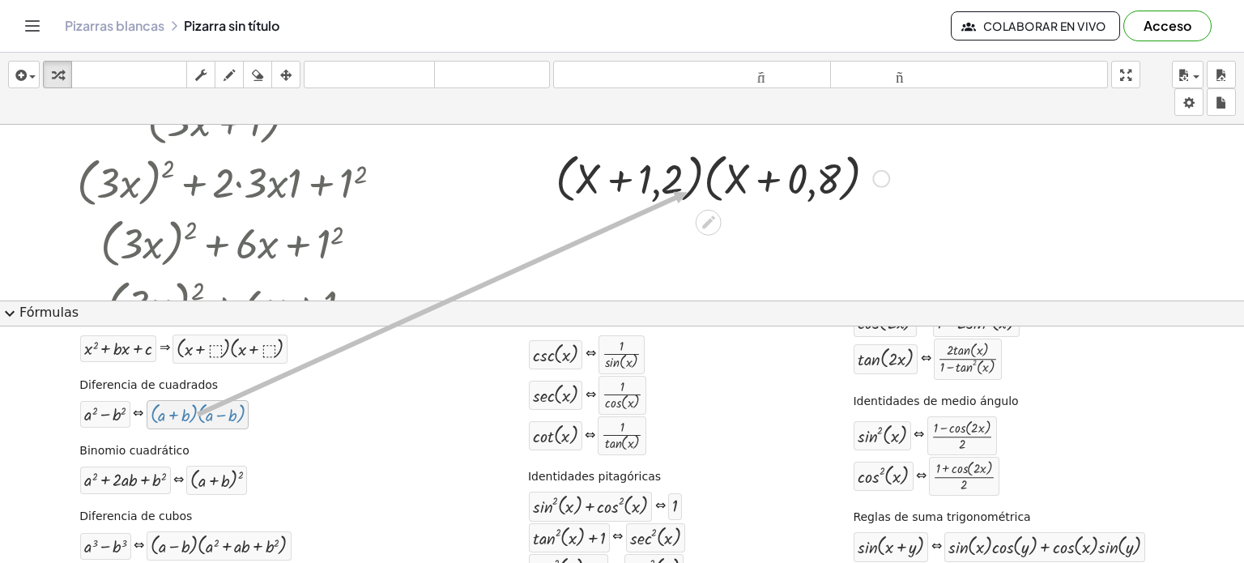
drag, startPoint x: 214, startPoint y: 417, endPoint x: 706, endPoint y: 179, distance: 546.9
click at [706, 179] on div "insertar Seleccione uno: Expresión matemática Función Texto Vídeo de YouTube Gr…" at bounding box center [622, 308] width 1244 height 510
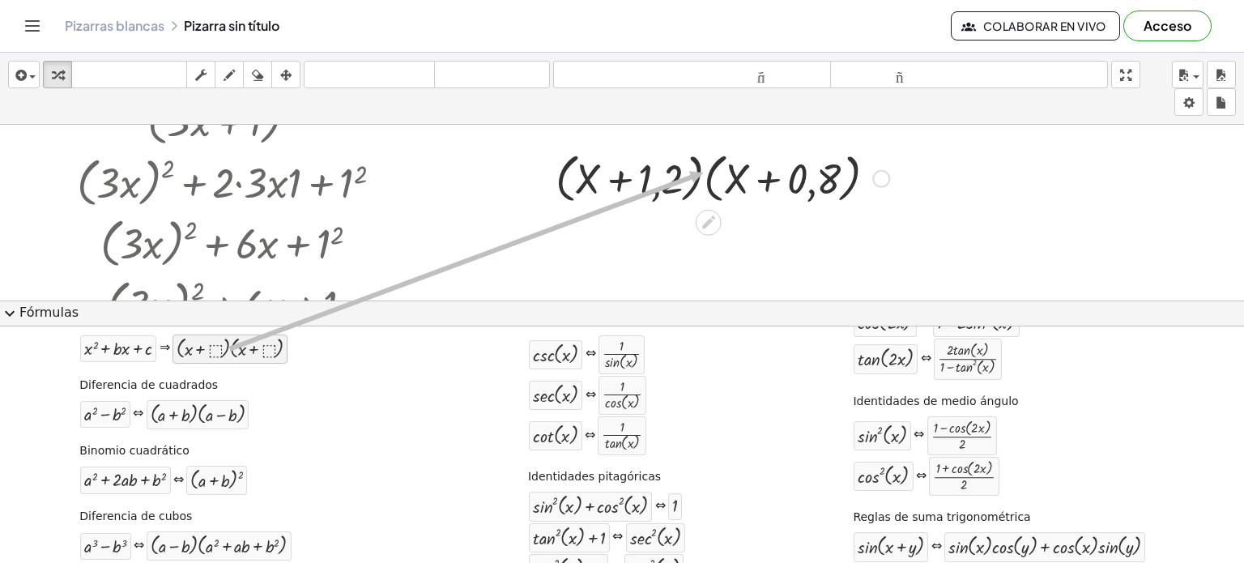
drag, startPoint x: 262, startPoint y: 344, endPoint x: 703, endPoint y: 171, distance: 473.4
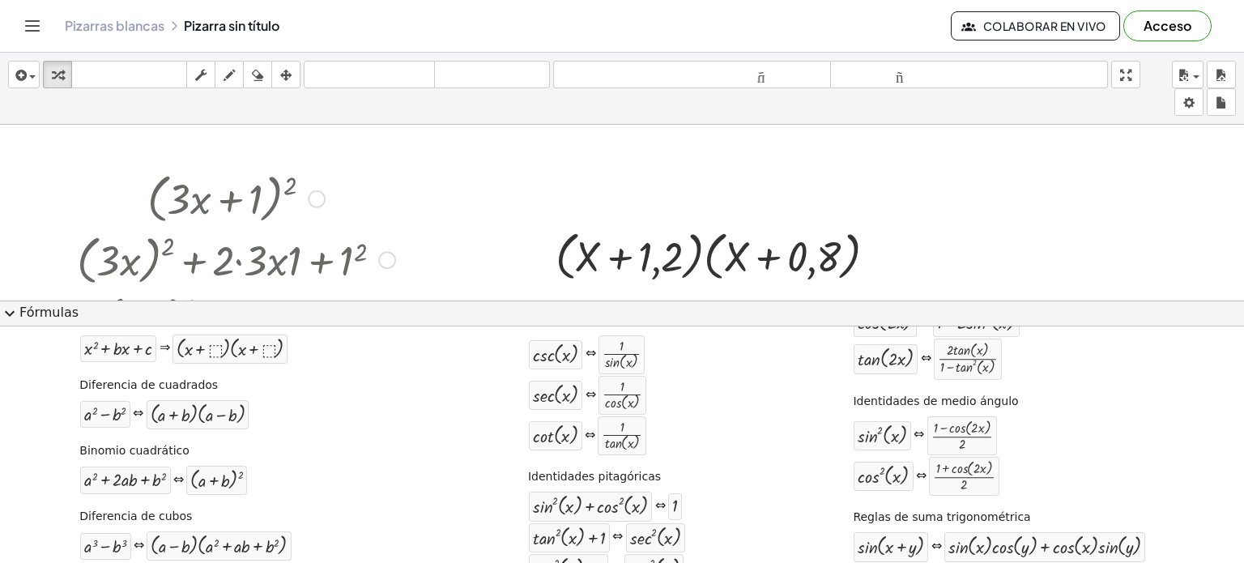
scroll to position [0, 0]
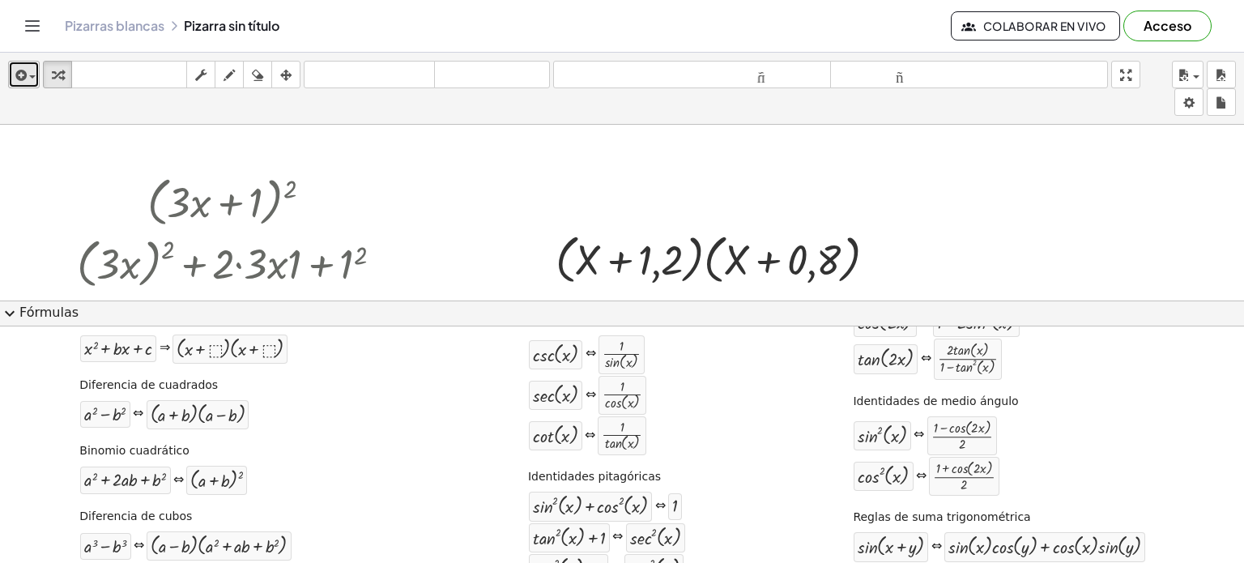
click at [24, 80] on icon "button" at bounding box center [19, 75] width 15 height 19
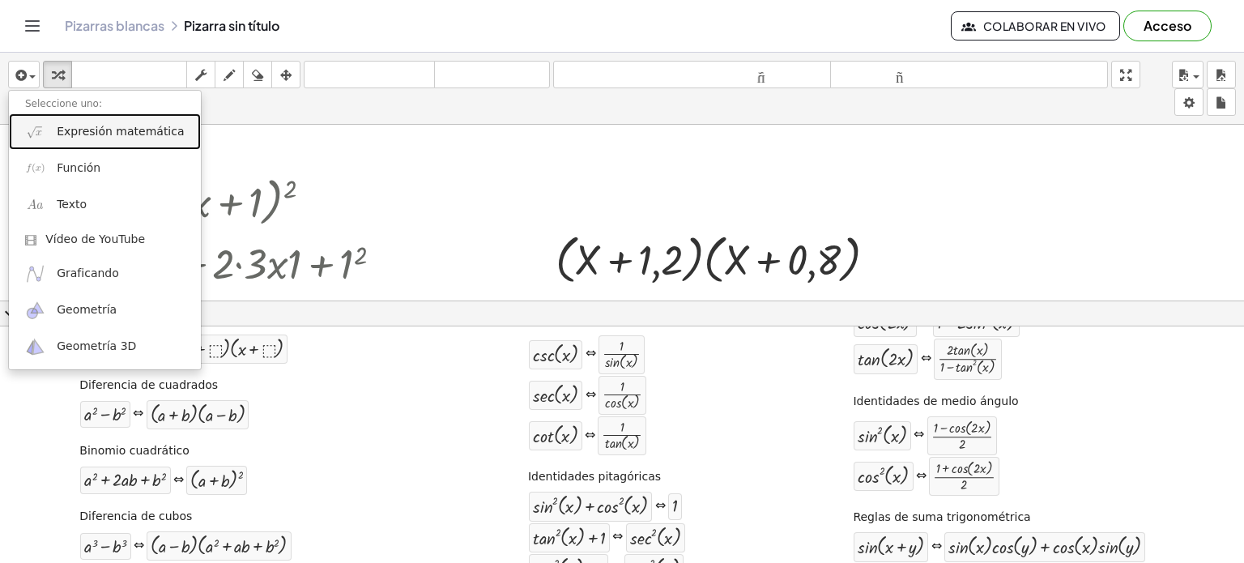
click at [47, 131] on link "Expresión matemática" at bounding box center [105, 131] width 192 height 36
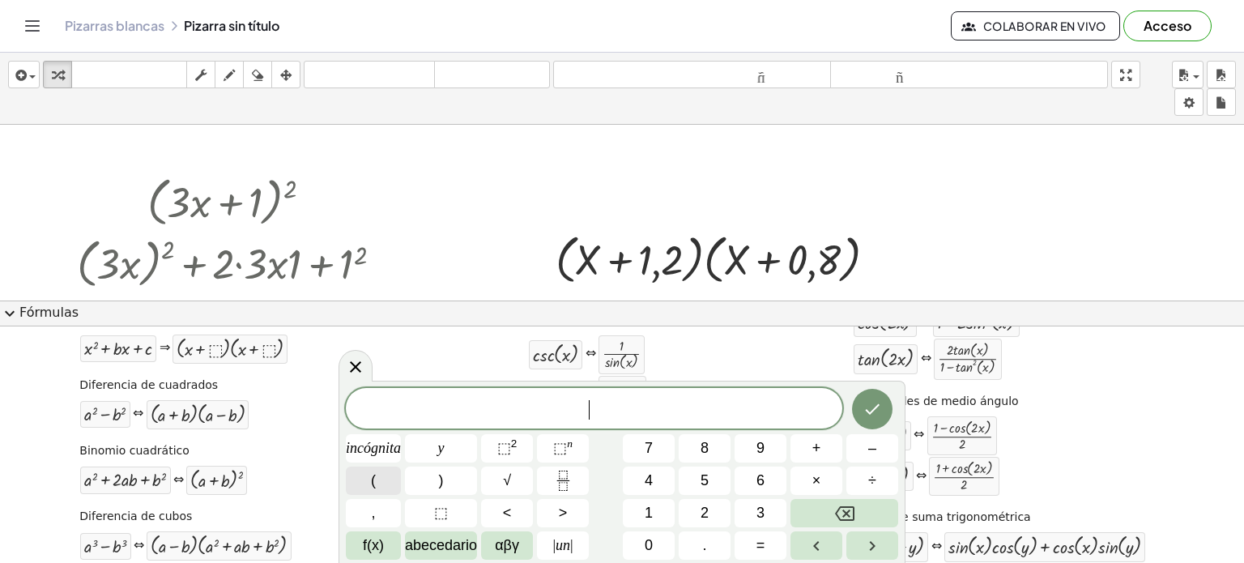
click at [371, 478] on font "(" at bounding box center [373, 480] width 5 height 16
click at [824, 451] on button "+" at bounding box center [816, 448] width 52 height 28
click at [722, 483] on button "5" at bounding box center [705, 480] width 52 height 28
click at [439, 487] on font ")" at bounding box center [441, 480] width 5 height 16
click at [366, 475] on button "(" at bounding box center [373, 480] width 55 height 28
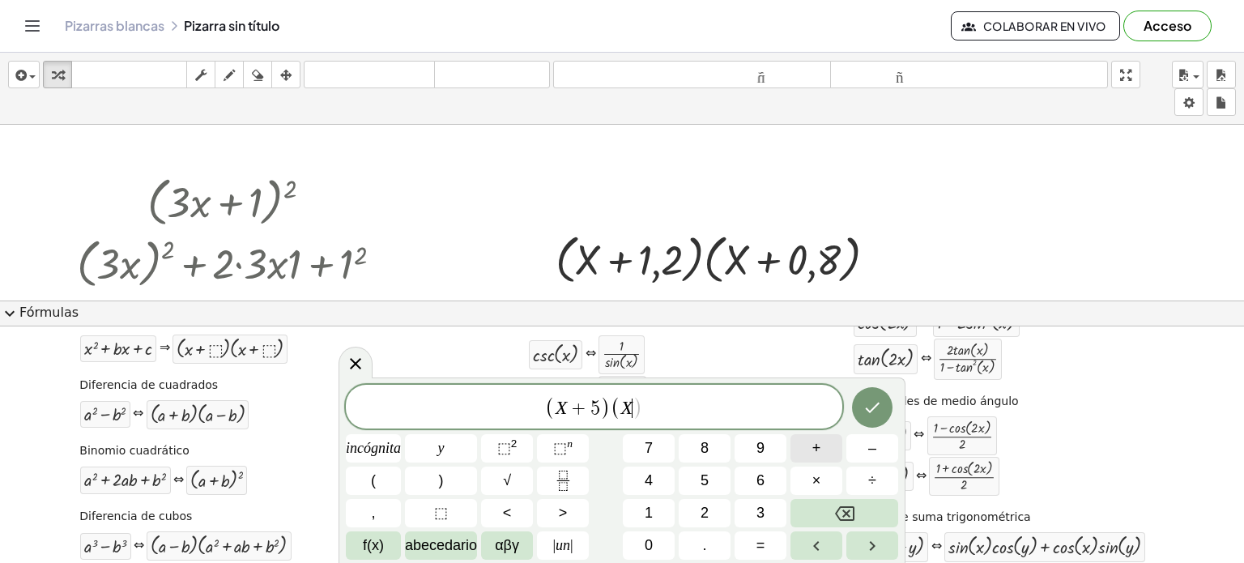
click at [819, 453] on font "+" at bounding box center [816, 448] width 9 height 16
click at [700, 453] on font "8" at bounding box center [704, 448] width 8 height 16
click at [462, 482] on button ")" at bounding box center [441, 480] width 72 height 28
click at [861, 411] on button "Hecho" at bounding box center [872, 407] width 40 height 40
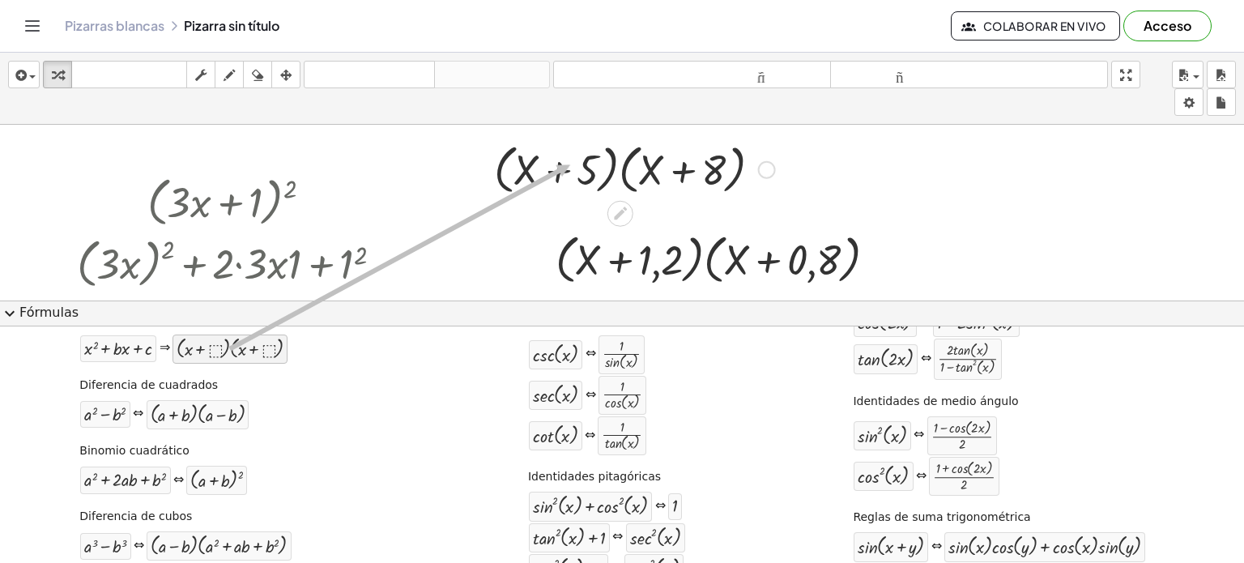
drag, startPoint x: 257, startPoint y: 351, endPoint x: 572, endPoint y: 163, distance: 366.8
drag, startPoint x: 257, startPoint y: 348, endPoint x: 649, endPoint y: 182, distance: 425.6
click at [649, 182] on div "insertar Seleccione uno: Expresión matemática Función Texto Vídeo de YouTube Gr…" at bounding box center [622, 308] width 1244 height 510
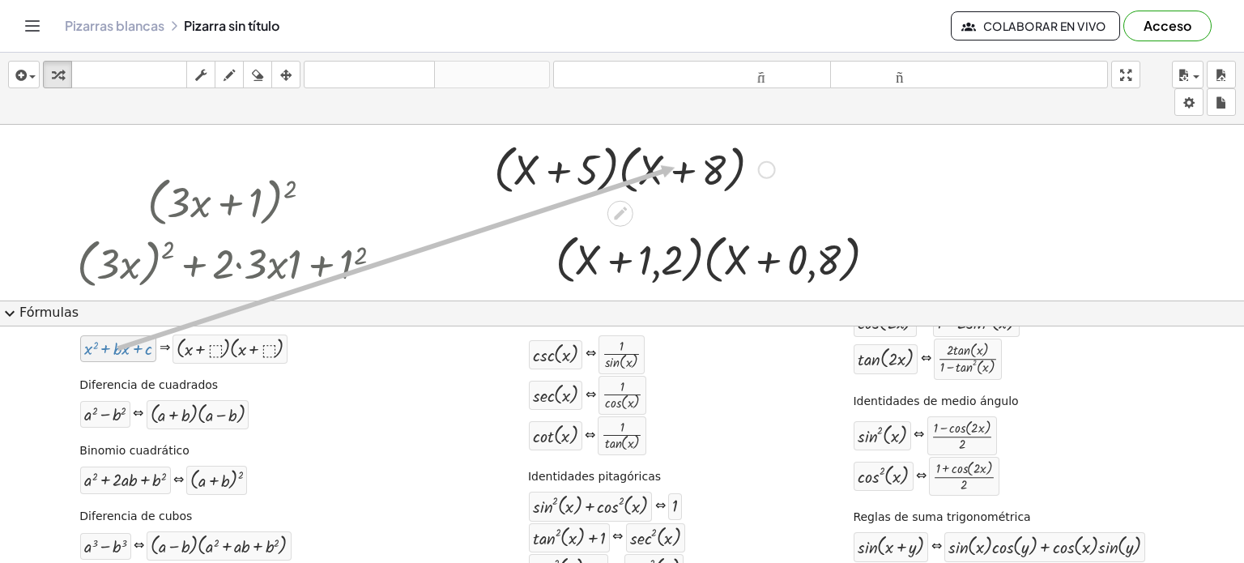
drag, startPoint x: 143, startPoint y: 352, endPoint x: 675, endPoint y: 167, distance: 563.4
click at [646, 260] on div at bounding box center [722, 259] width 350 height 62
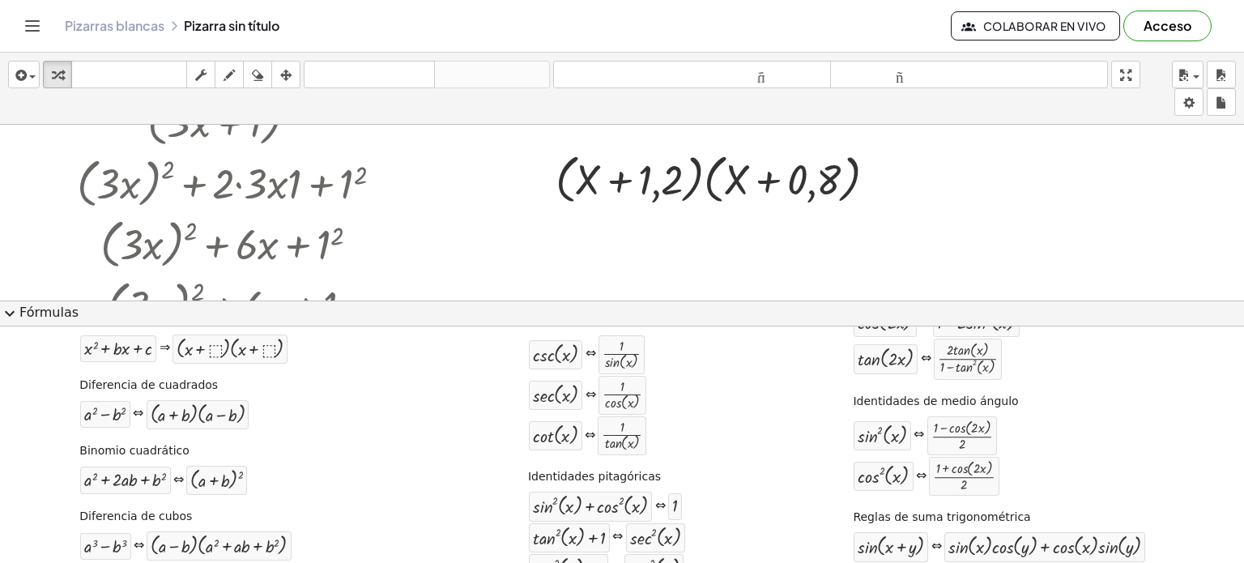
scroll to position [81, 0]
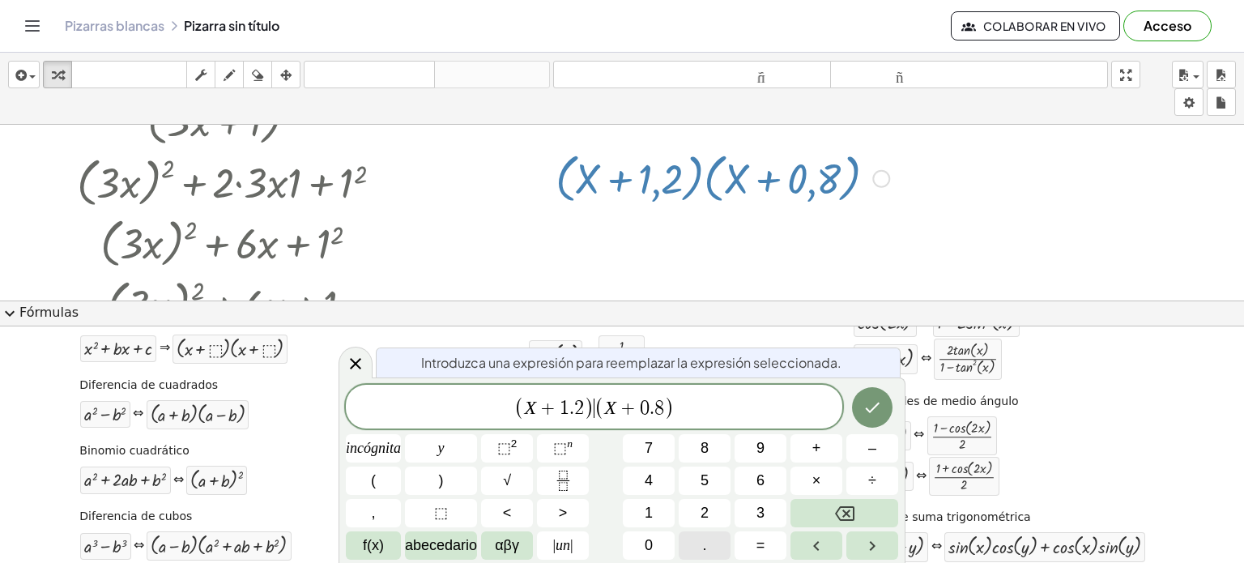
click at [692, 538] on button "." at bounding box center [705, 545] width 52 height 28
click at [862, 419] on button "Hecho" at bounding box center [872, 407] width 40 height 40
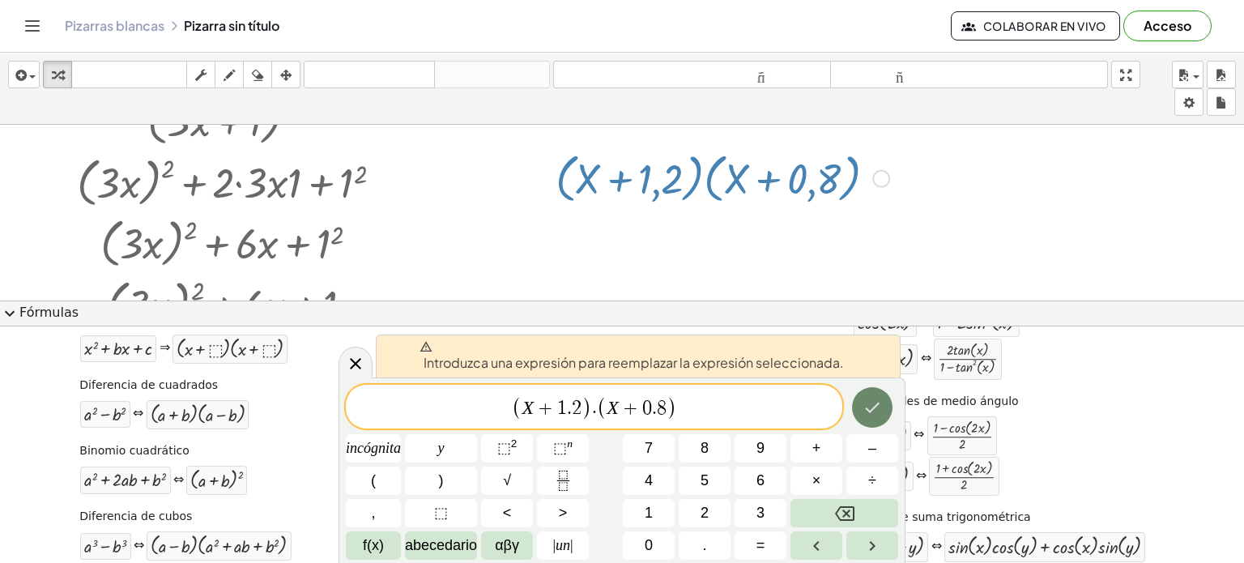
click at [861, 408] on button "Hecho" at bounding box center [872, 407] width 40 height 40
click at [865, 405] on icon "Hecho" at bounding box center [871, 407] width 19 height 19
click at [602, 396] on span "(" at bounding box center [602, 407] width 11 height 23
drag, startPoint x: 617, startPoint y: 399, endPoint x: 606, endPoint y: 400, distance: 10.6
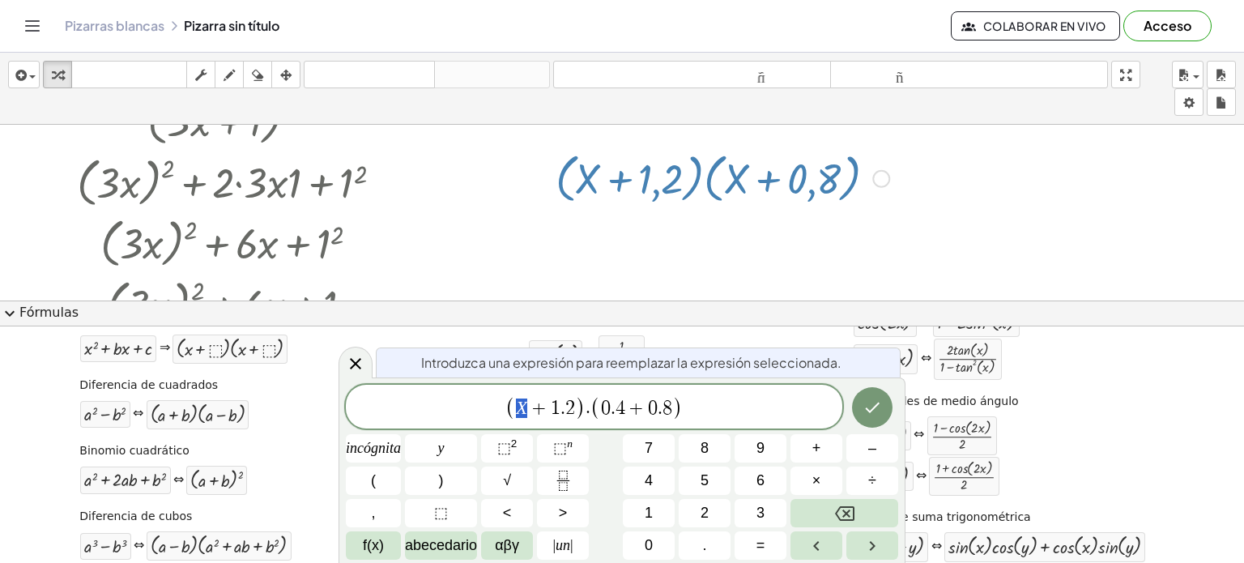
drag, startPoint x: 531, startPoint y: 411, endPoint x: 518, endPoint y: 412, distance: 13.0
click at [518, 412] on span "X + 1 . 2" at bounding box center [545, 407] width 59 height 19
click at [860, 391] on button "Hecho" at bounding box center [872, 407] width 40 height 40
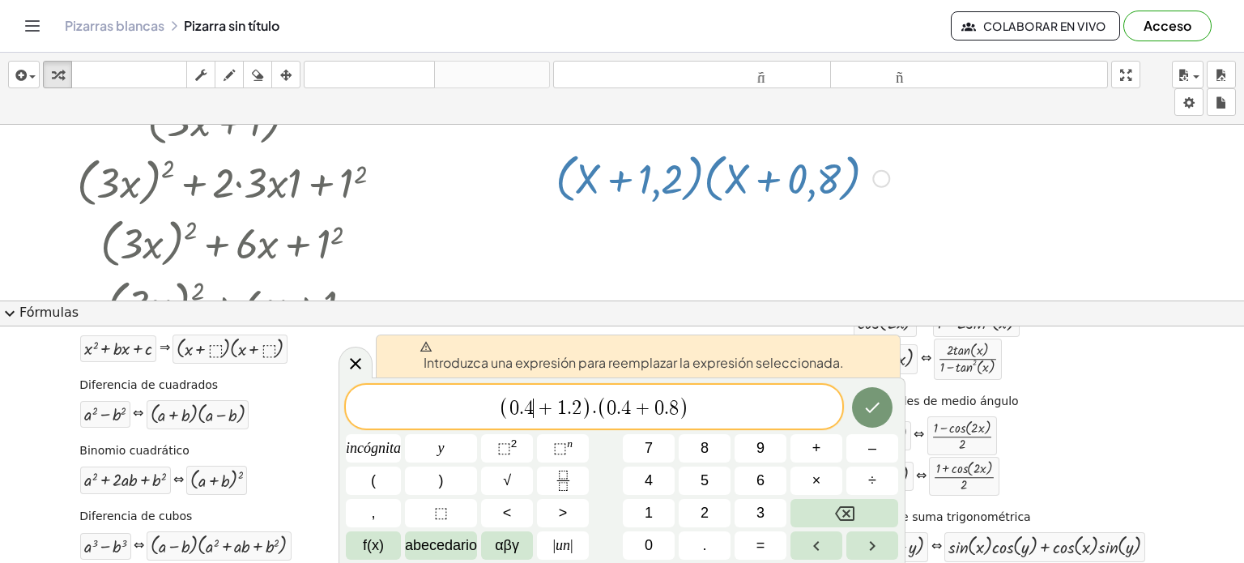
click at [610, 411] on span "0" at bounding box center [611, 407] width 10 height 19
click at [602, 414] on span "(" at bounding box center [602, 407] width 11 height 23
click at [597, 415] on span "(" at bounding box center [602, 407] width 11 height 23
click at [862, 410] on icon "Hecho" at bounding box center [871, 407] width 19 height 19
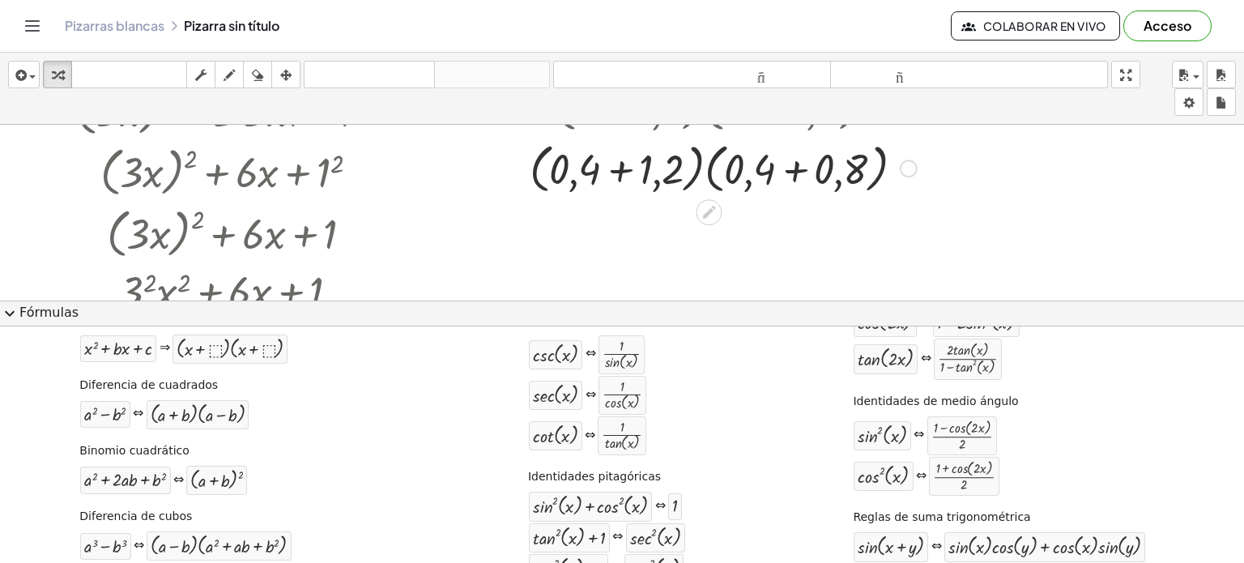
scroll to position [162, 0]
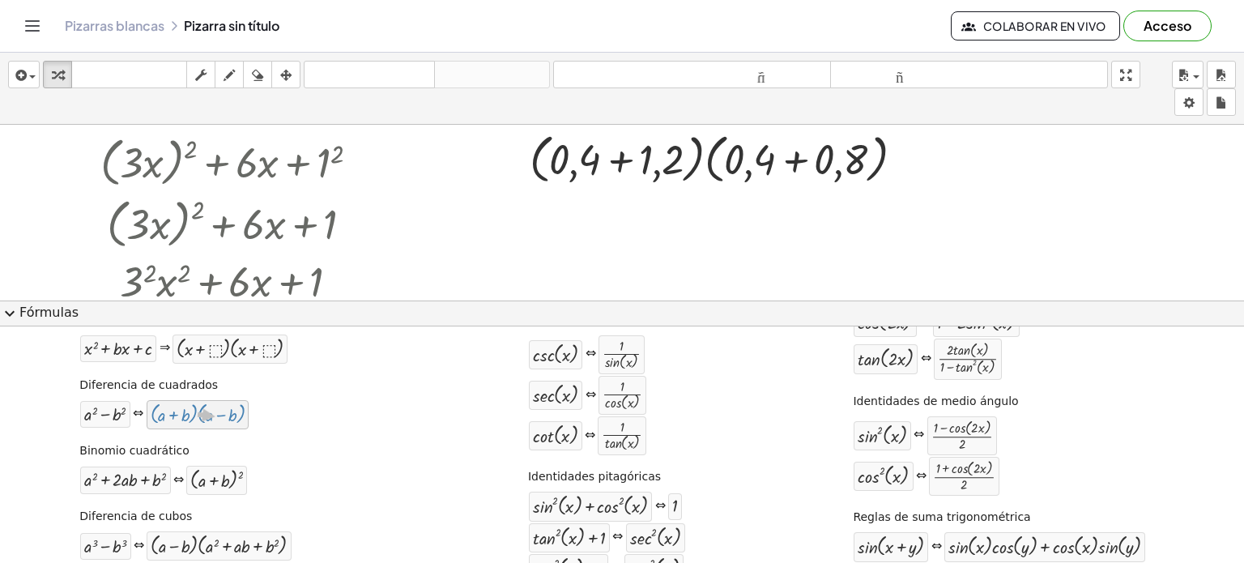
drag, startPoint x: 216, startPoint y: 416, endPoint x: 234, endPoint y: 372, distance: 47.2
click at [217, 415] on div at bounding box center [198, 414] width 95 height 21
drag, startPoint x: 239, startPoint y: 357, endPoint x: 692, endPoint y: 160, distance: 494.3
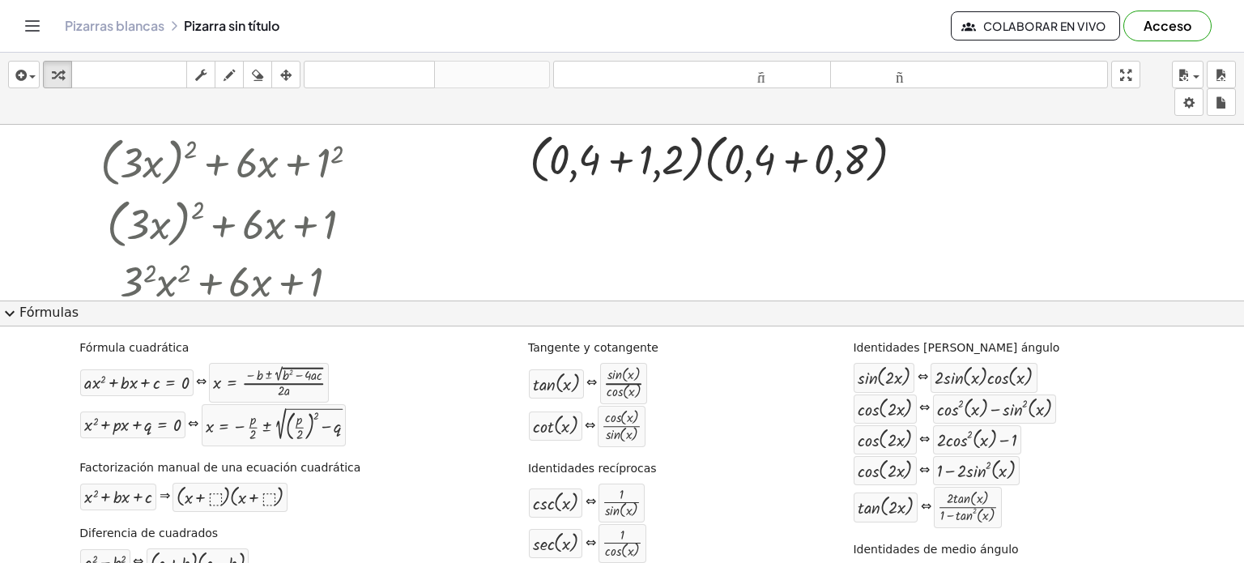
scroll to position [6, 0]
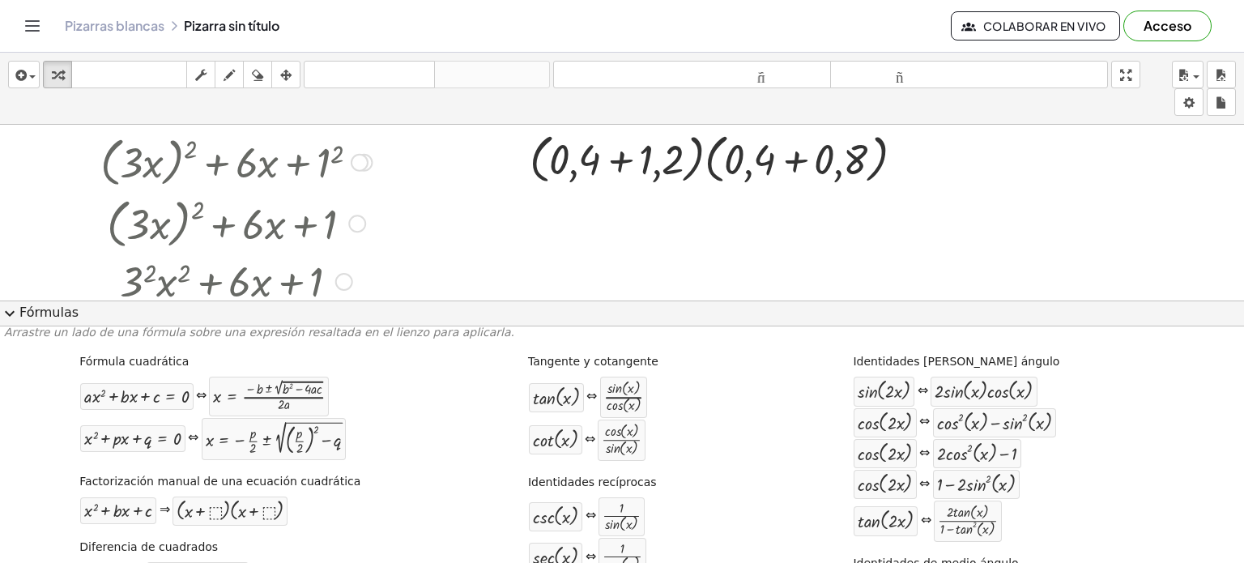
click at [213, 191] on div at bounding box center [236, 222] width 361 height 62
click at [364, 165] on div at bounding box center [360, 163] width 18 height 18
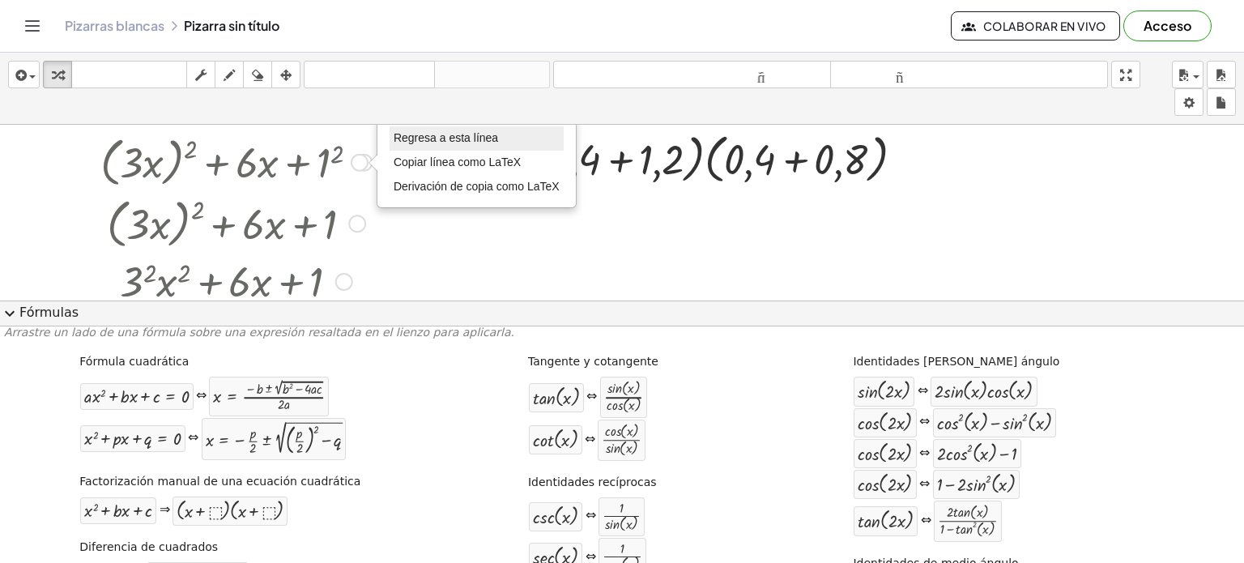
click at [398, 131] on font "Regresa a esta línea" at bounding box center [446, 137] width 104 height 13
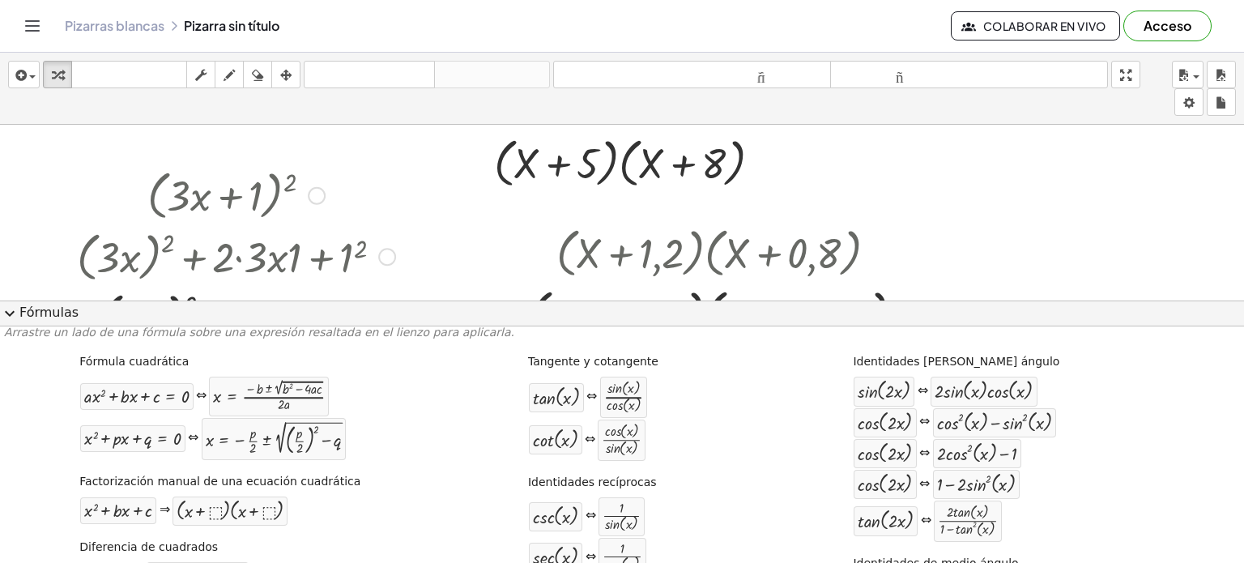
scroll to position [0, 0]
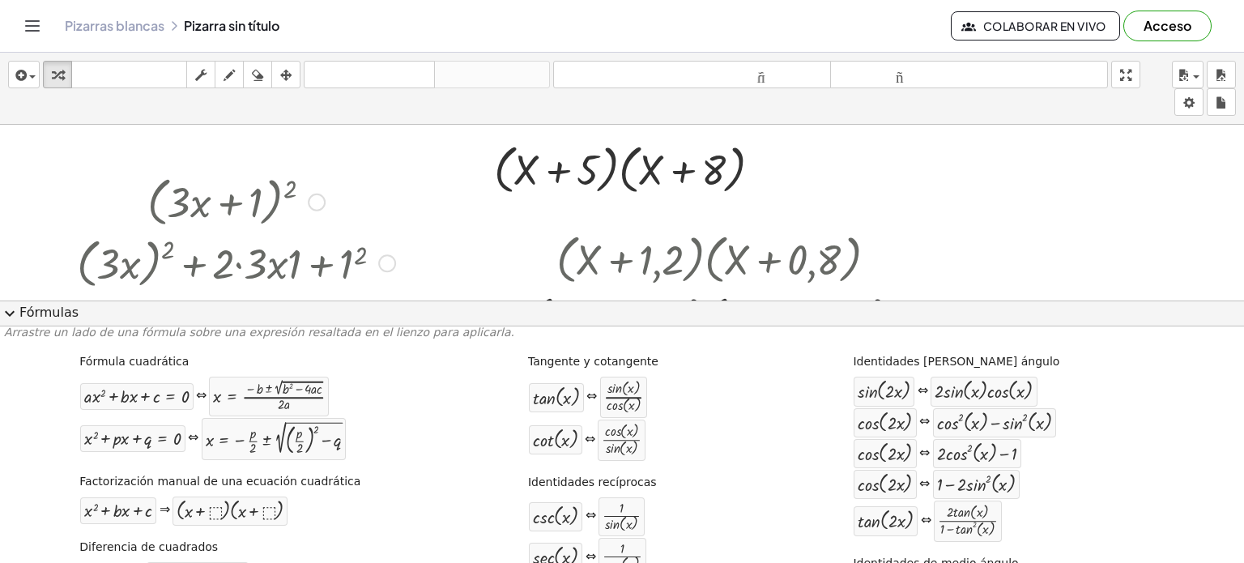
click at [323, 207] on div at bounding box center [317, 203] width 18 height 18
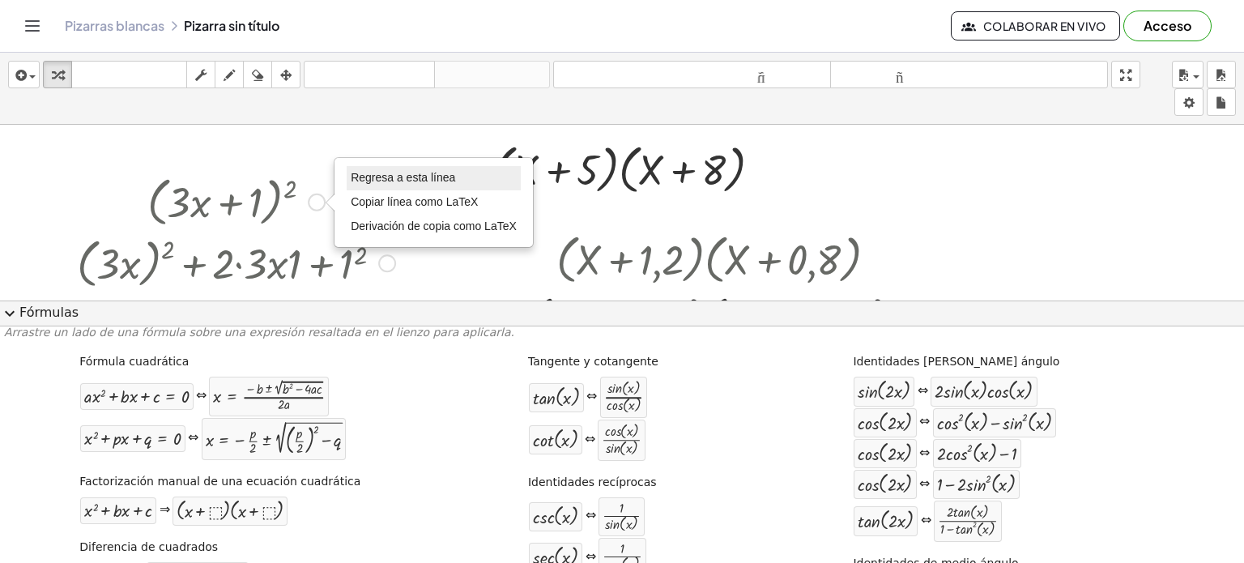
click at [378, 167] on li "Regresa a esta línea" at bounding box center [434, 178] width 174 height 24
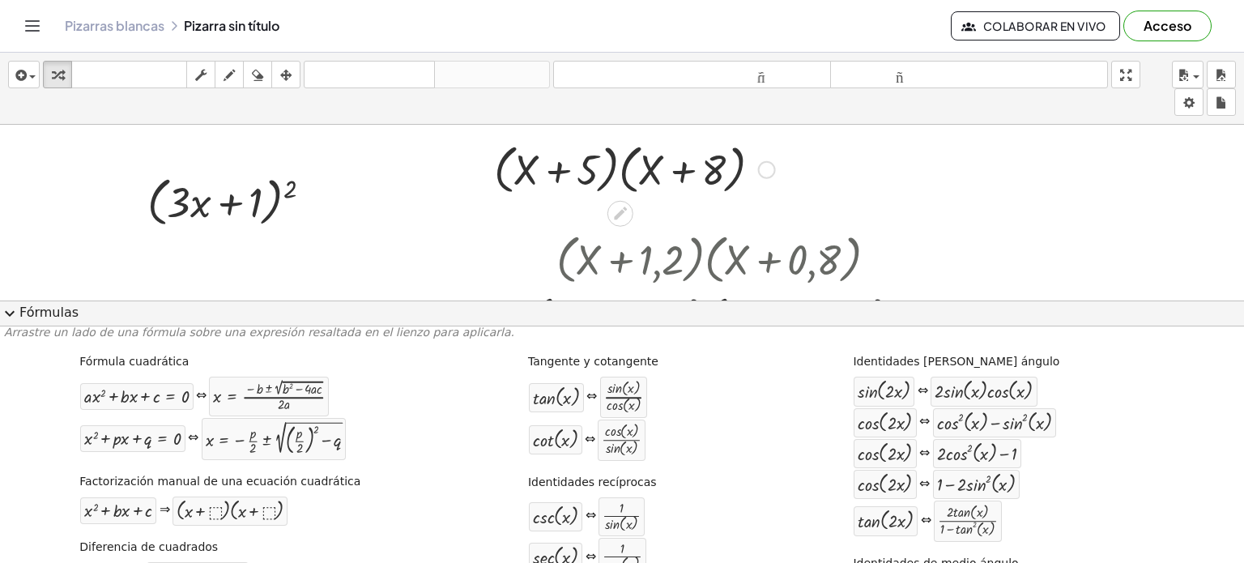
click at [767, 162] on div at bounding box center [767, 170] width 18 height 18
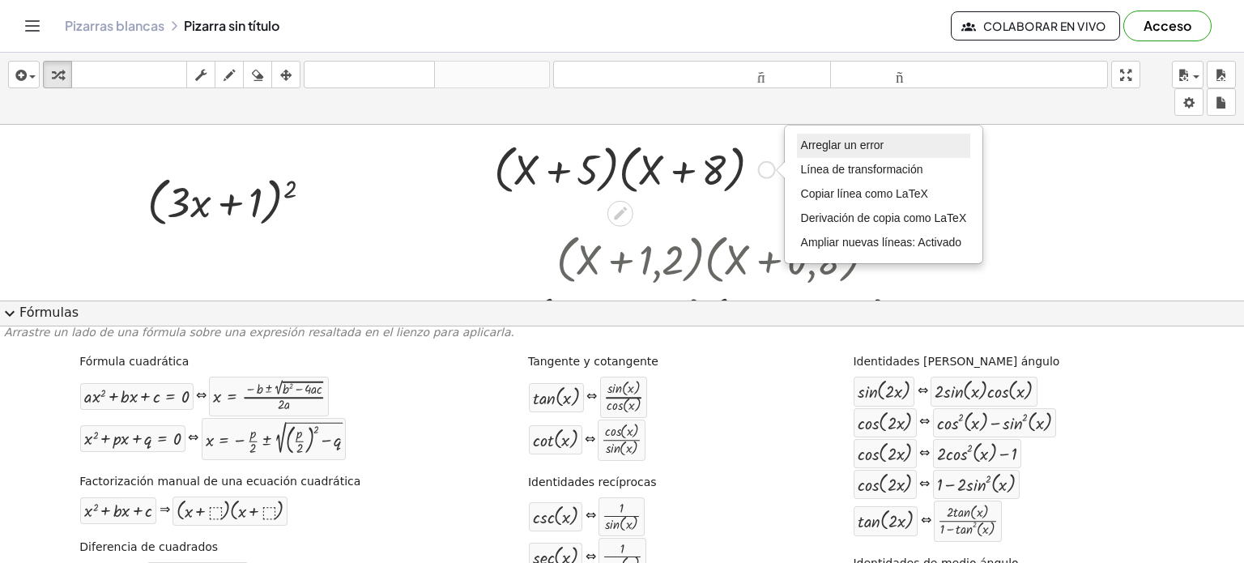
click at [806, 144] on font "Arreglar un error" at bounding box center [842, 144] width 83 height 13
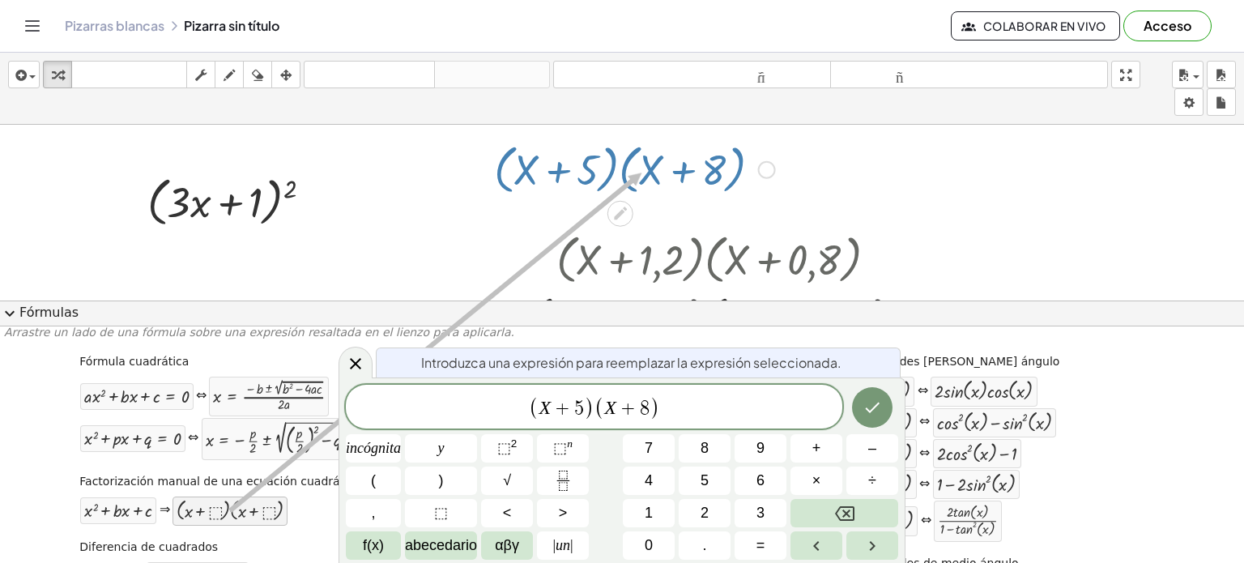
drag, startPoint x: 202, startPoint y: 514, endPoint x: 641, endPoint y: 172, distance: 557.4
click at [886, 413] on button "Hecho" at bounding box center [872, 407] width 40 height 40
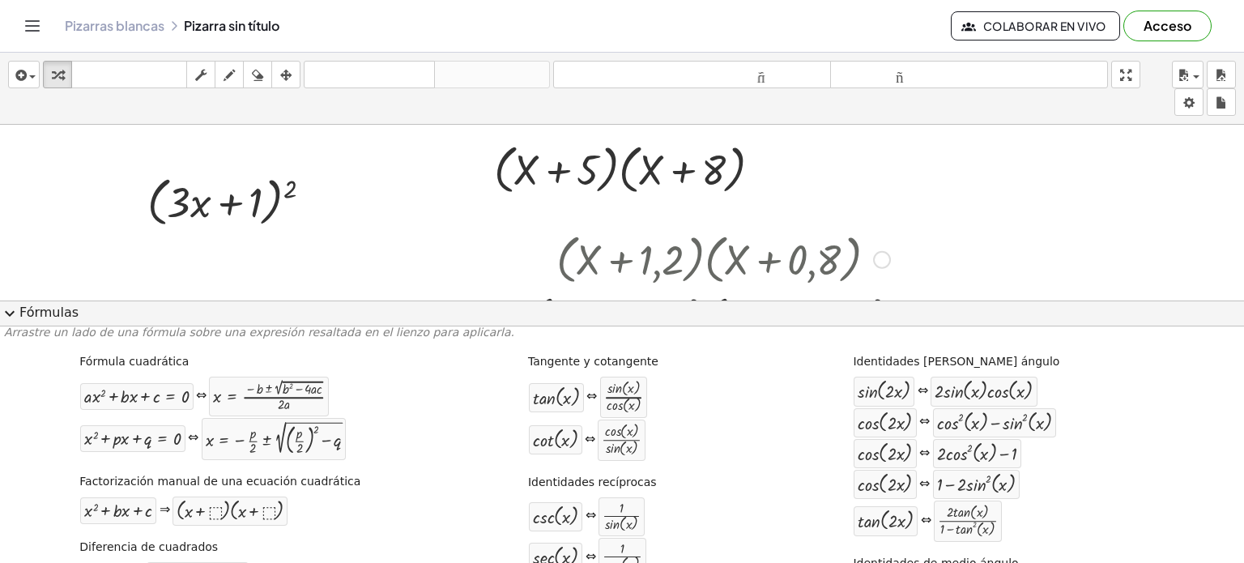
click at [875, 255] on div at bounding box center [882, 260] width 18 height 18
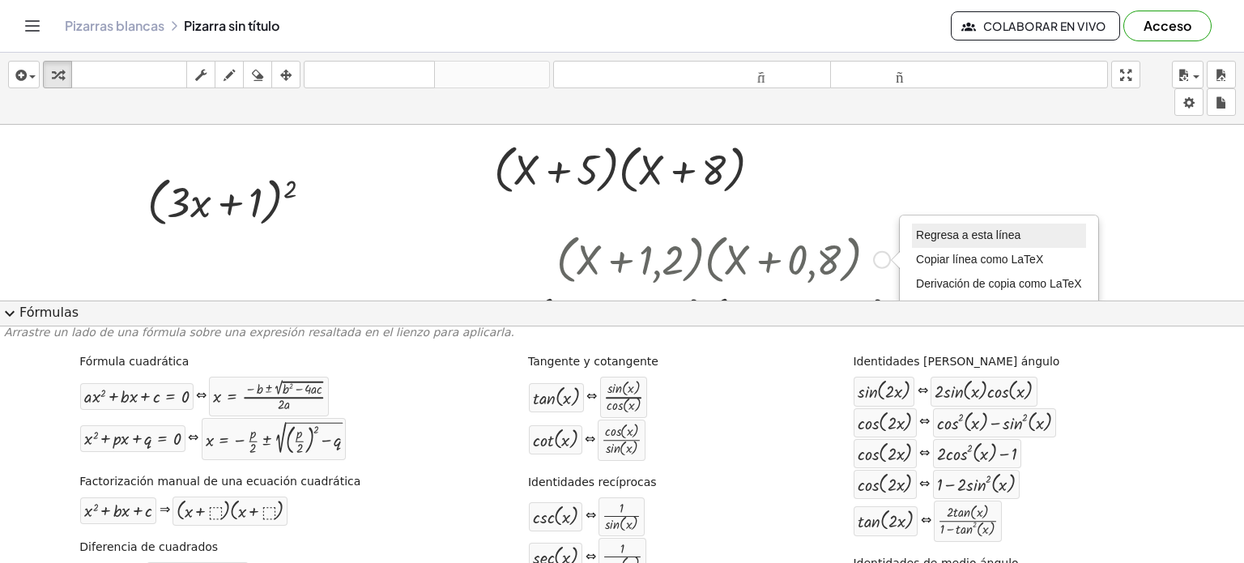
click at [938, 232] on font "Regresa a esta línea" at bounding box center [968, 234] width 104 height 13
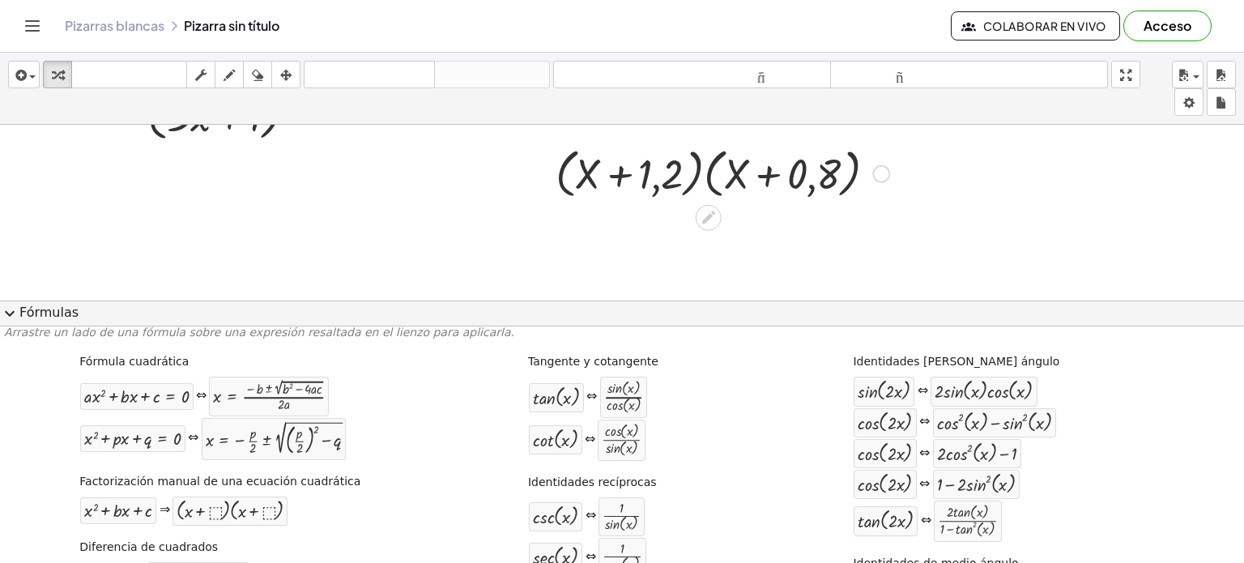
scroll to position [81, 0]
click at [889, 184] on div at bounding box center [722, 178] width 350 height 62
click at [886, 183] on div "Regresa a esta línea Copiar línea como LaTeX Derivación de copia como LaTeX" at bounding box center [881, 179] width 18 height 18
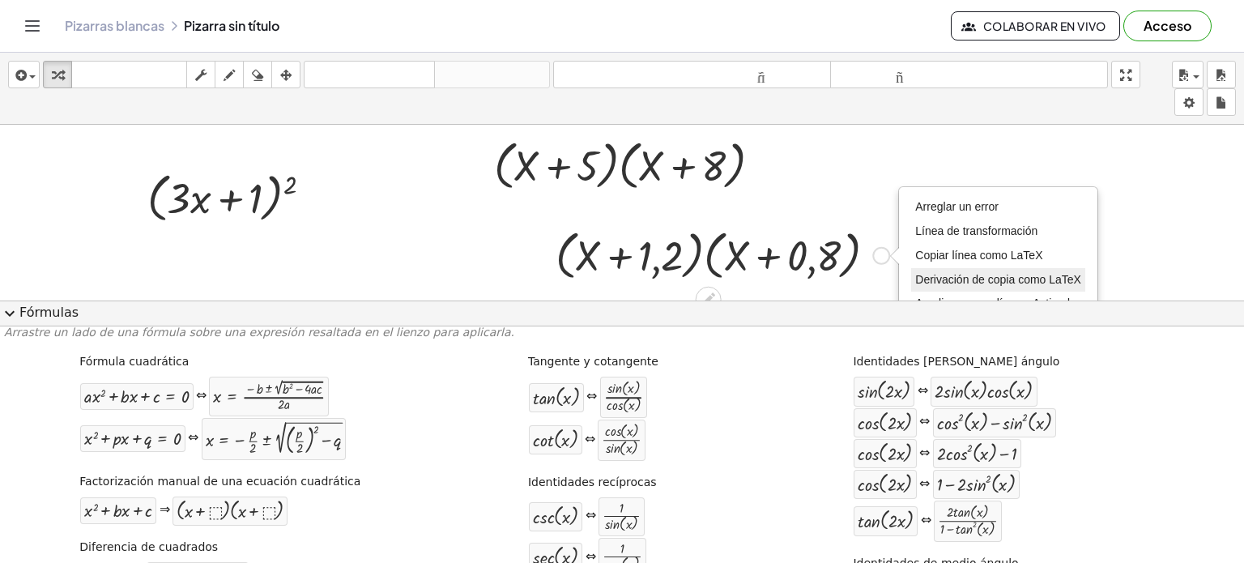
scroll to position [0, 0]
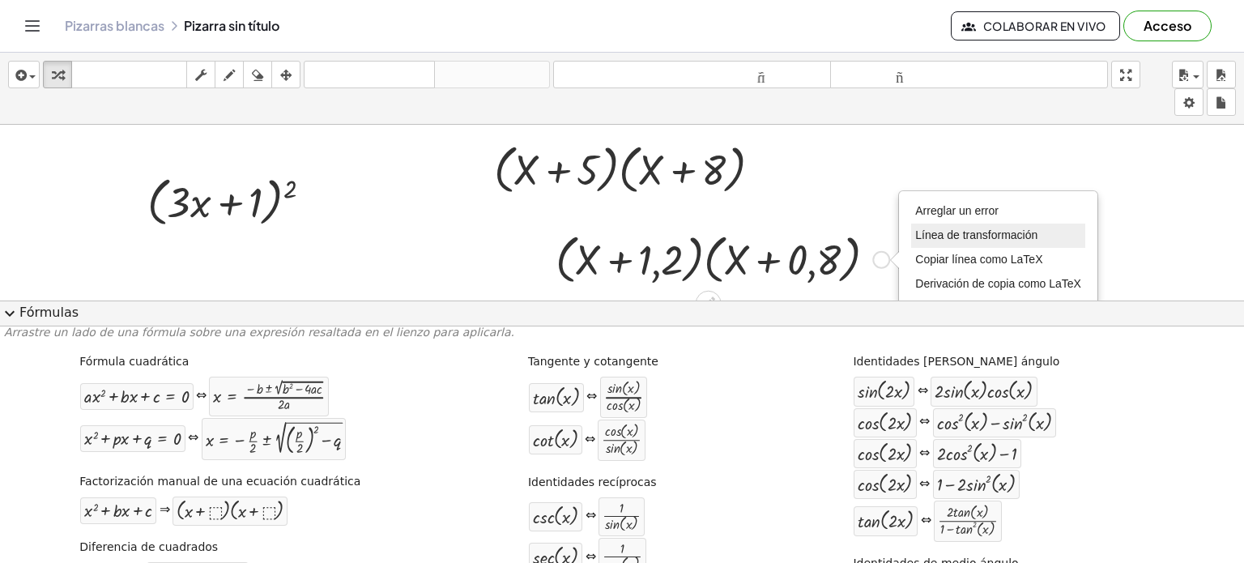
click at [926, 232] on font "Línea de transformación" at bounding box center [976, 234] width 122 height 13
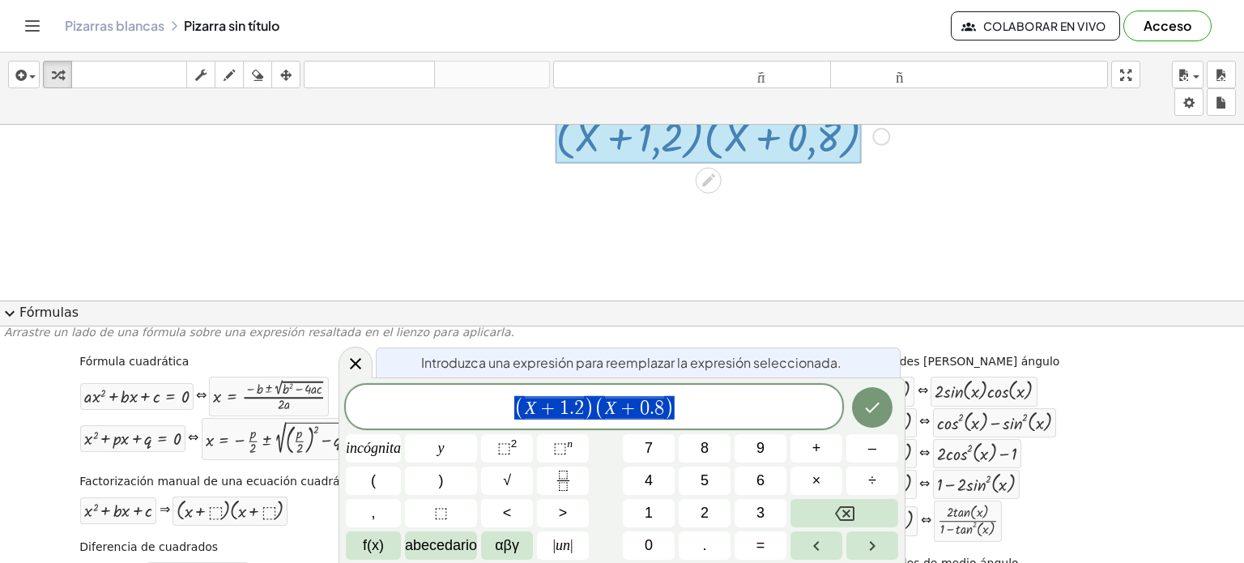
scroll to position [162, 0]
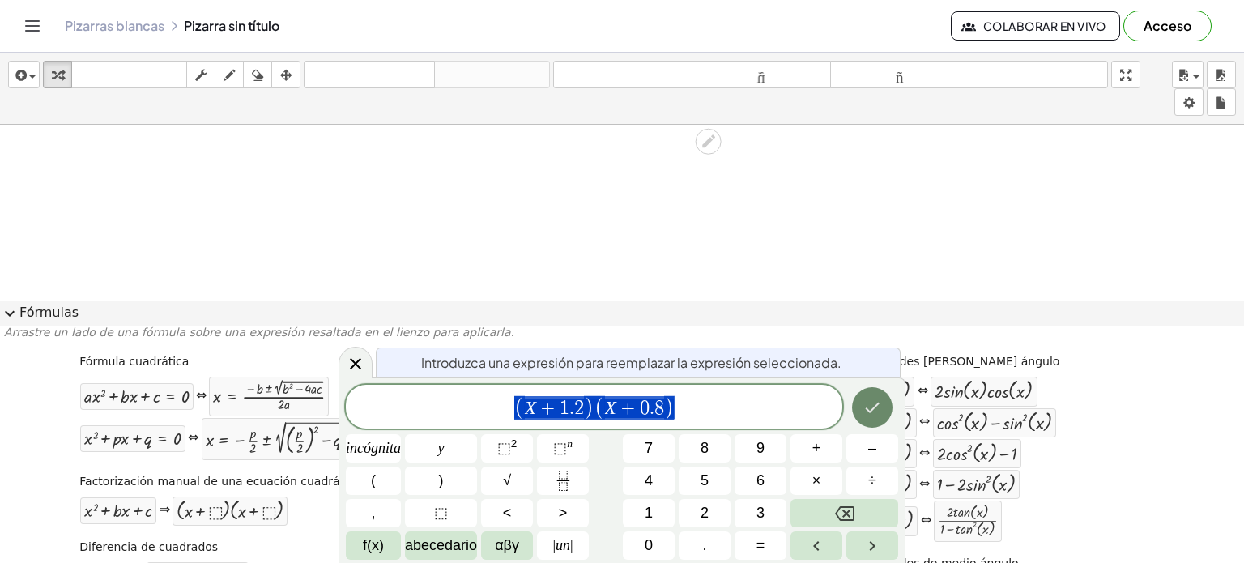
click at [871, 402] on icon "Hecho" at bounding box center [871, 407] width 19 height 19
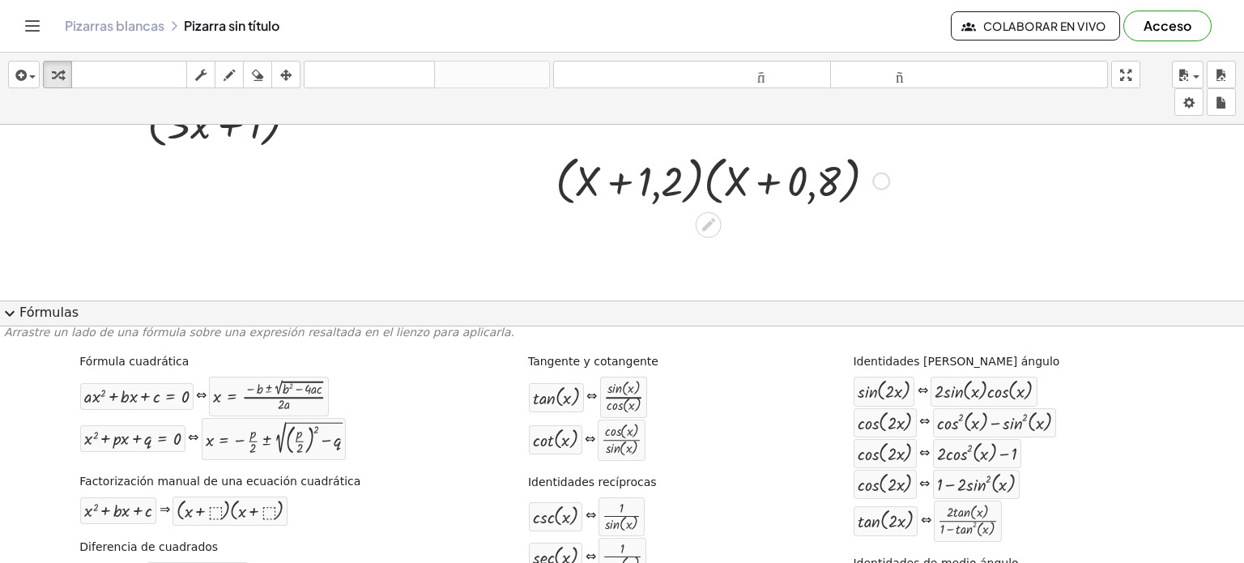
scroll to position [81, 0]
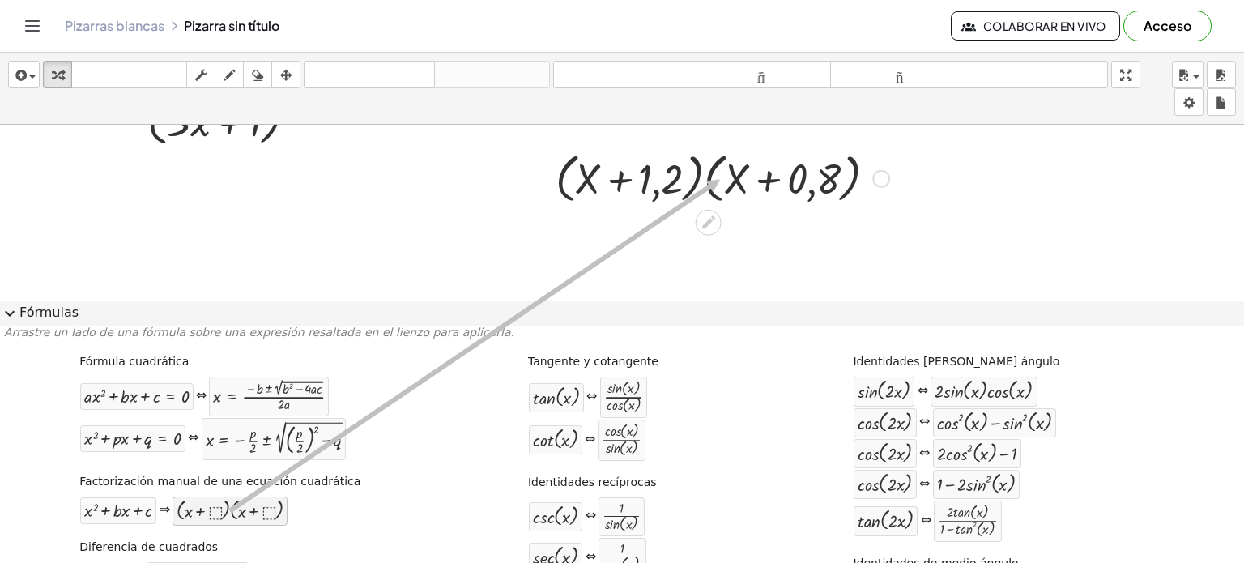
drag, startPoint x: 204, startPoint y: 509, endPoint x: 720, endPoint y: 178, distance: 613.0
